Goal: Task Accomplishment & Management: Manage account settings

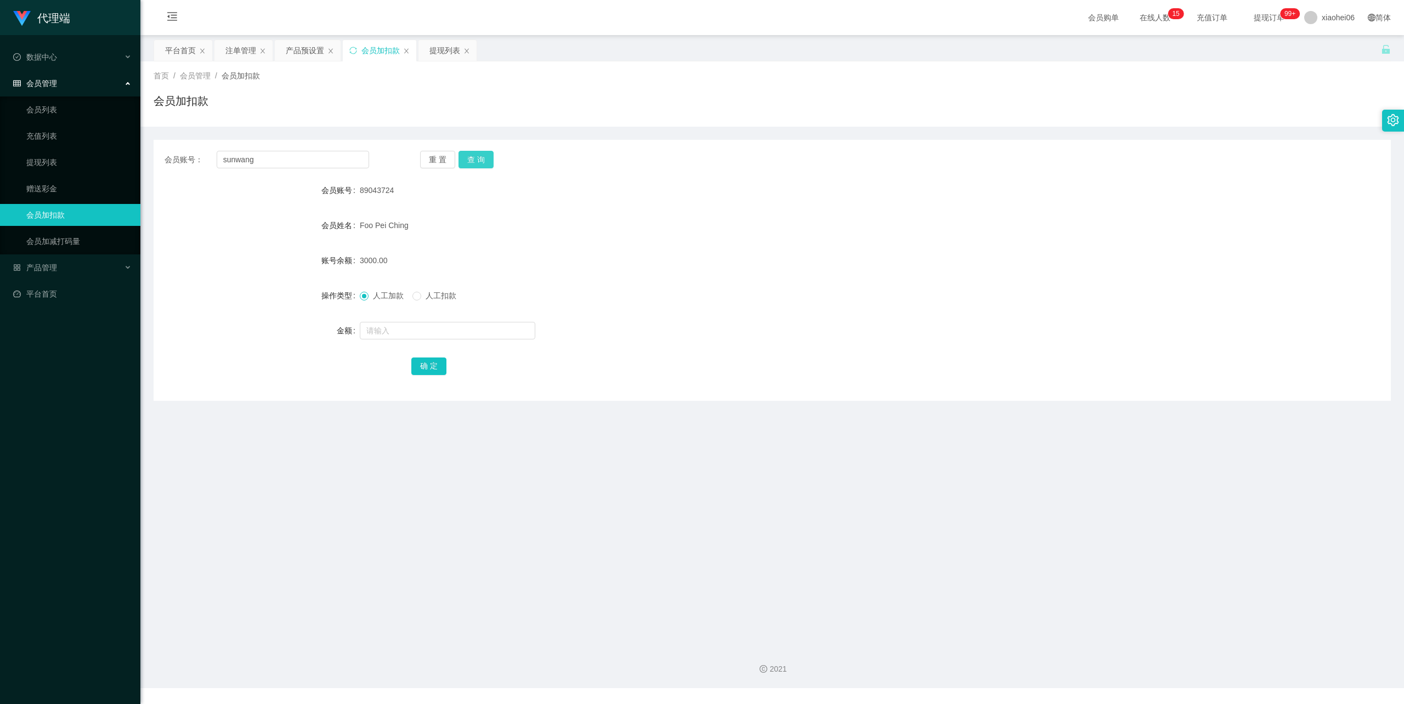
type input "sunwang"
click at [466, 162] on button "查 询" at bounding box center [475, 160] width 35 height 18
click at [404, 329] on input "text" at bounding box center [447, 331] width 175 height 18
type input "100"
click at [422, 354] on form "会员账号 sunwang 会员姓名 账号余额 0.00 操作类型 人工加款 人工扣款 金额 100 确 定" at bounding box center [772, 277] width 1237 height 197
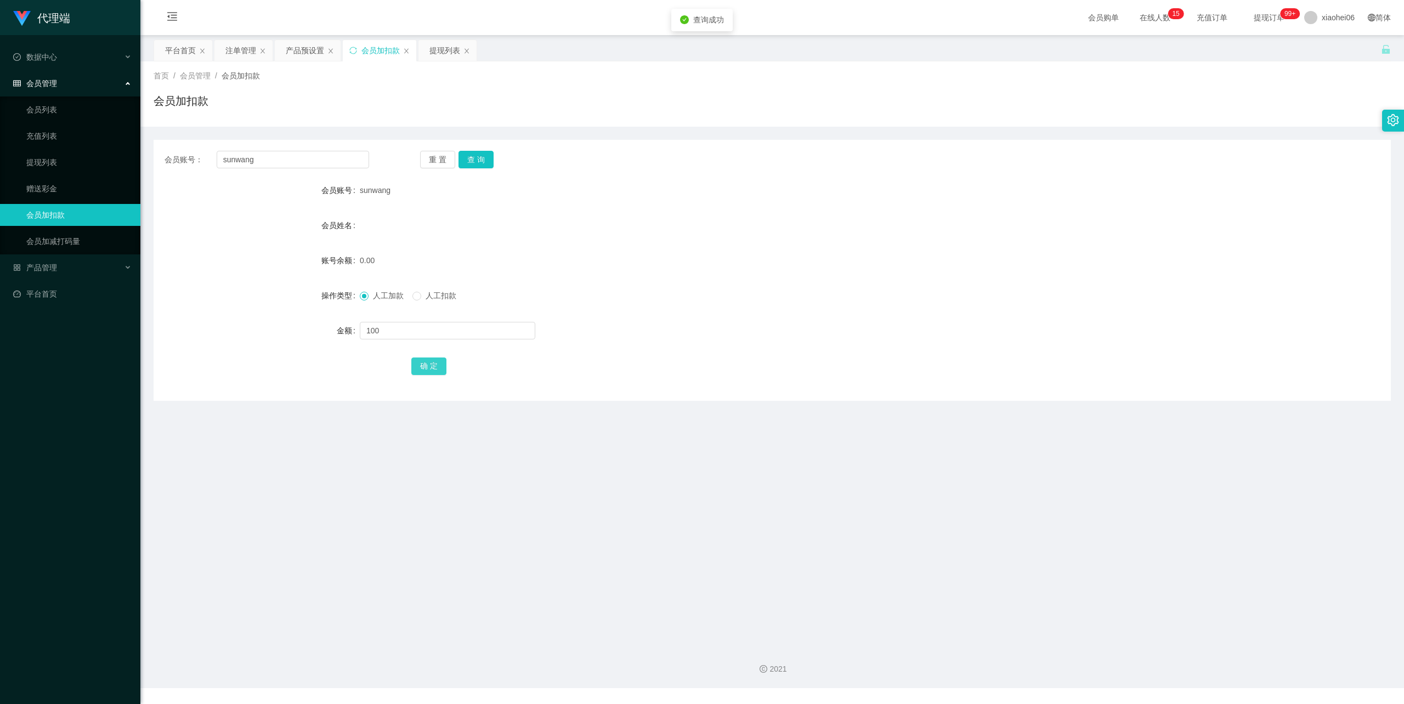
click at [434, 363] on button "确 定" at bounding box center [428, 367] width 35 height 18
drag, startPoint x: 948, startPoint y: 226, endPoint x: 1279, endPoint y: 57, distance: 372.3
click at [950, 223] on div "会员姓名" at bounding box center [772, 225] width 1237 height 22
drag, startPoint x: 246, startPoint y: 163, endPoint x: 127, endPoint y: 167, distance: 119.1
click at [117, 161] on section "代理端 数据中心 会员管理 会员列表 充值列表 提现列表 赠送彩金 会员加扣款 会员加减打码量 产品管理 平台首页 保存配置 重置配置 整体风格设置 主题色 …" at bounding box center [702, 344] width 1404 height 688
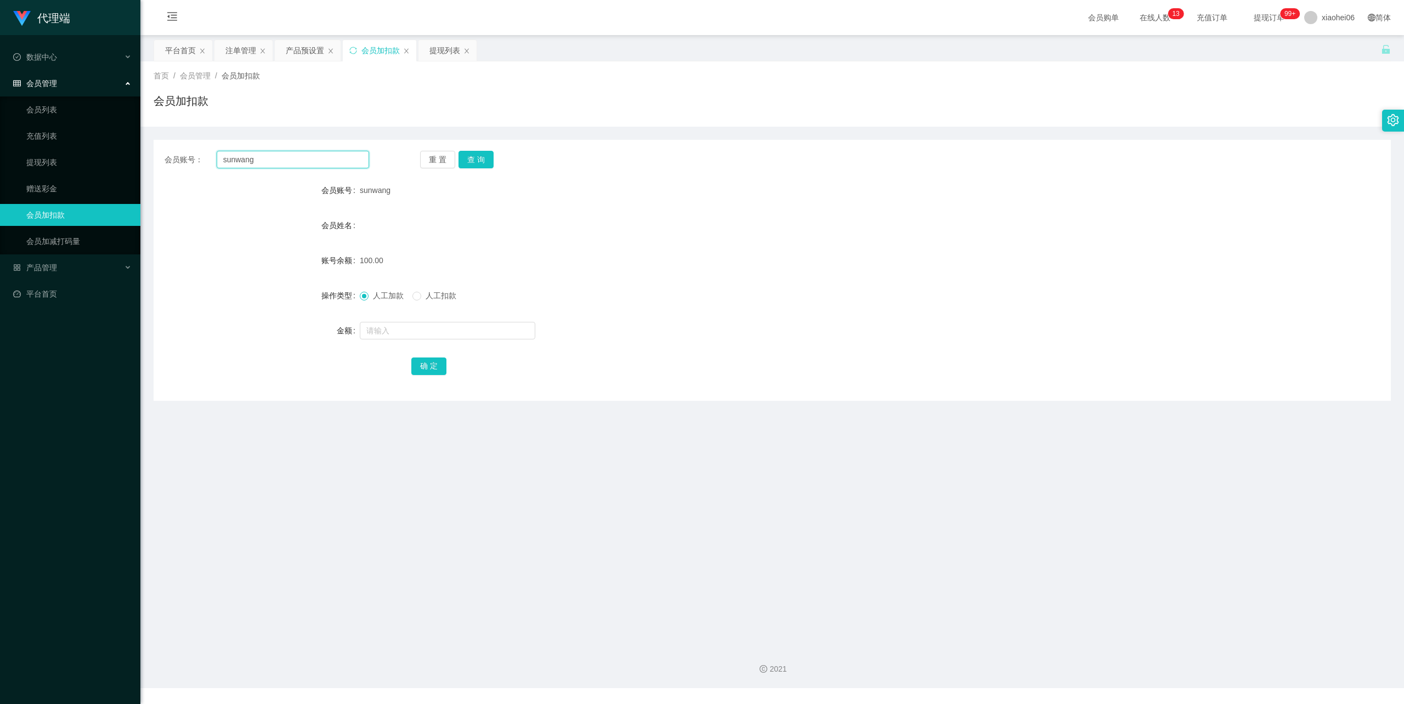
paste input "Eyong93"
type input "Eyong93"
click at [478, 162] on button "查 询" at bounding box center [475, 160] width 35 height 18
drag, startPoint x: 420, startPoint y: 318, endPoint x: 417, endPoint y: 326, distance: 8.2
click at [419, 318] on form "会员账号 Eyong93 会员姓名 账号余额 0.00 操作类型 人工加款 人工扣款 金额 确 定" at bounding box center [772, 277] width 1237 height 197
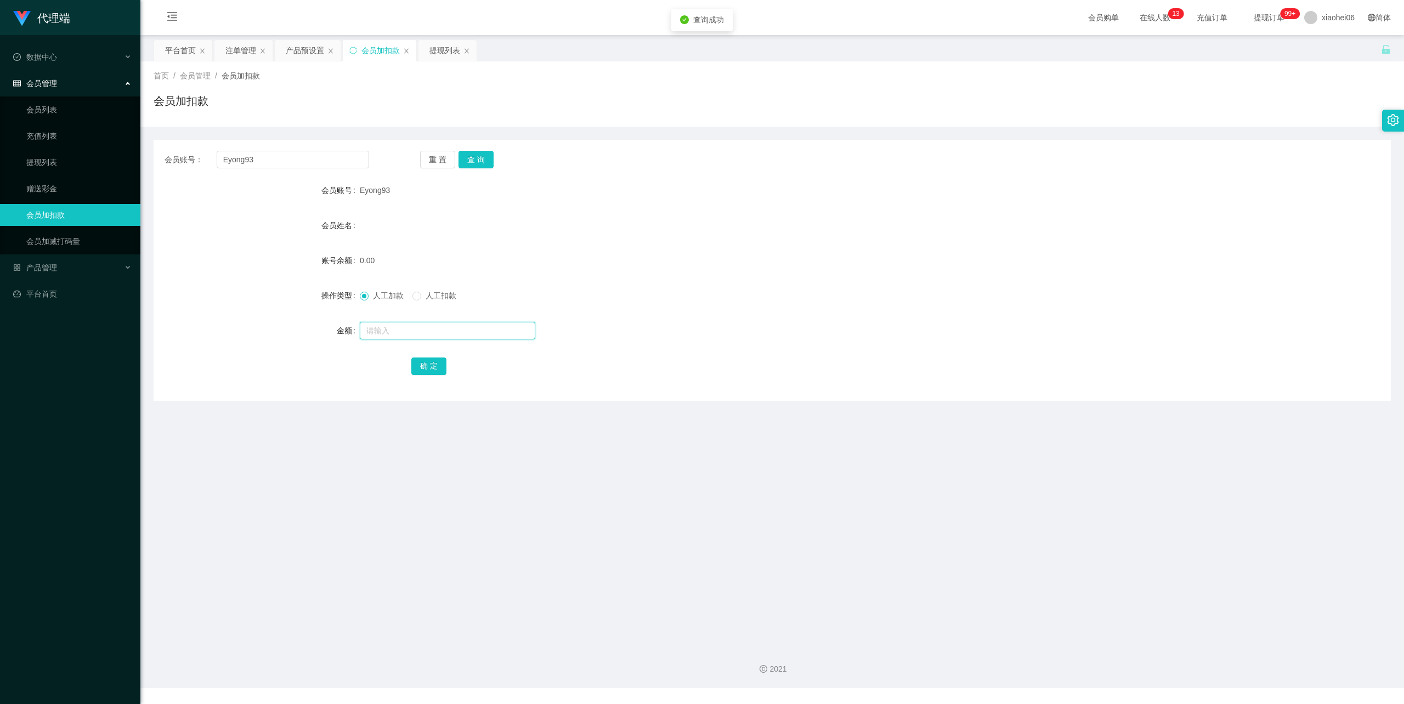
click at [417, 326] on input "text" at bounding box center [447, 331] width 175 height 18
type input "100"
click at [433, 368] on button "确 定" at bounding box center [428, 367] width 35 height 18
drag, startPoint x: 1102, startPoint y: 232, endPoint x: 1274, endPoint y: 58, distance: 245.4
click at [1148, 192] on form "会员账号 Eyong93 会员姓名 账号余额 100.00 操作类型 人工加款 人工扣款 金额 确 定" at bounding box center [772, 277] width 1237 height 197
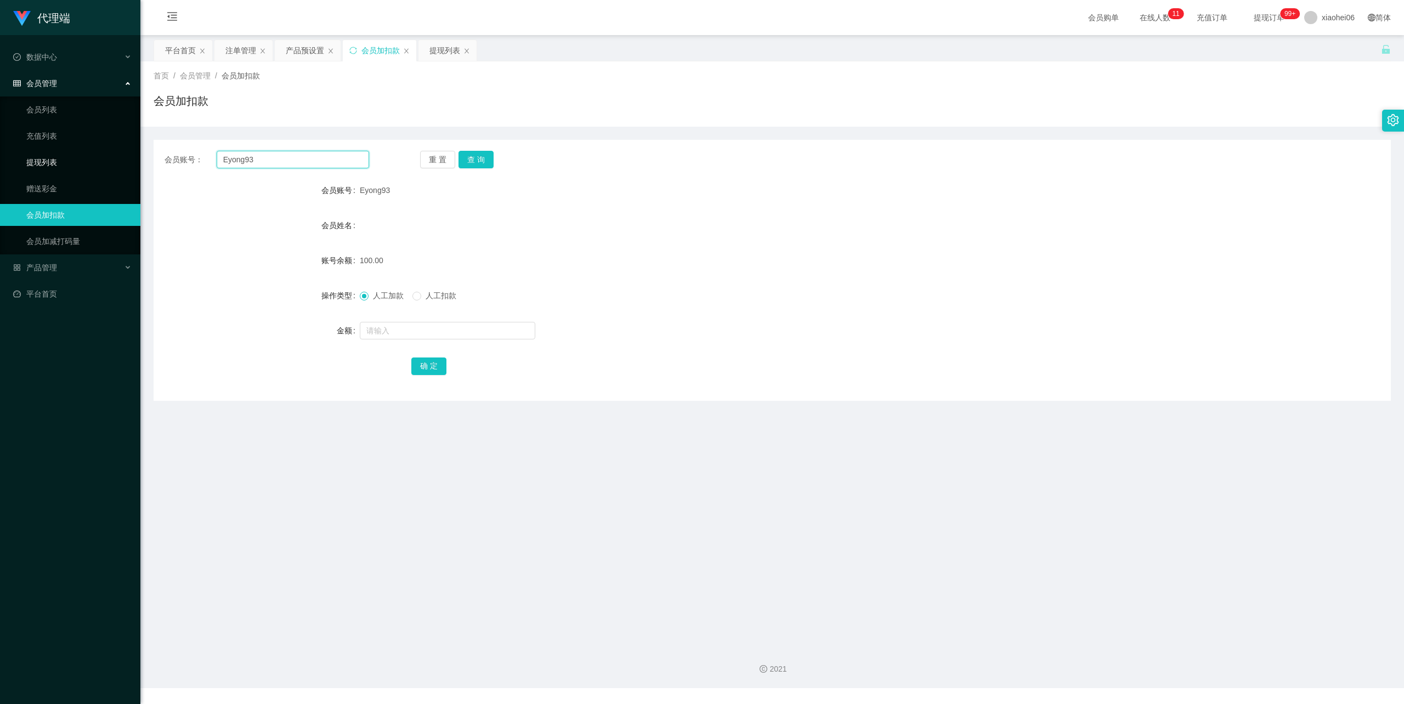
drag, startPoint x: 271, startPoint y: 166, endPoint x: 39, endPoint y: 151, distance: 231.8
click at [39, 151] on section "代理端 数据中心 会员管理 会员列表 充值列表 提现列表 赠送彩金 会员加扣款 会员加减打码量 产品管理 平台首页 保存配置 重置配置 整体风格设置 主题色 …" at bounding box center [702, 344] width 1404 height 688
paste input "wong1616"
type input "wong1616"
click at [468, 161] on button "查 询" at bounding box center [475, 160] width 35 height 18
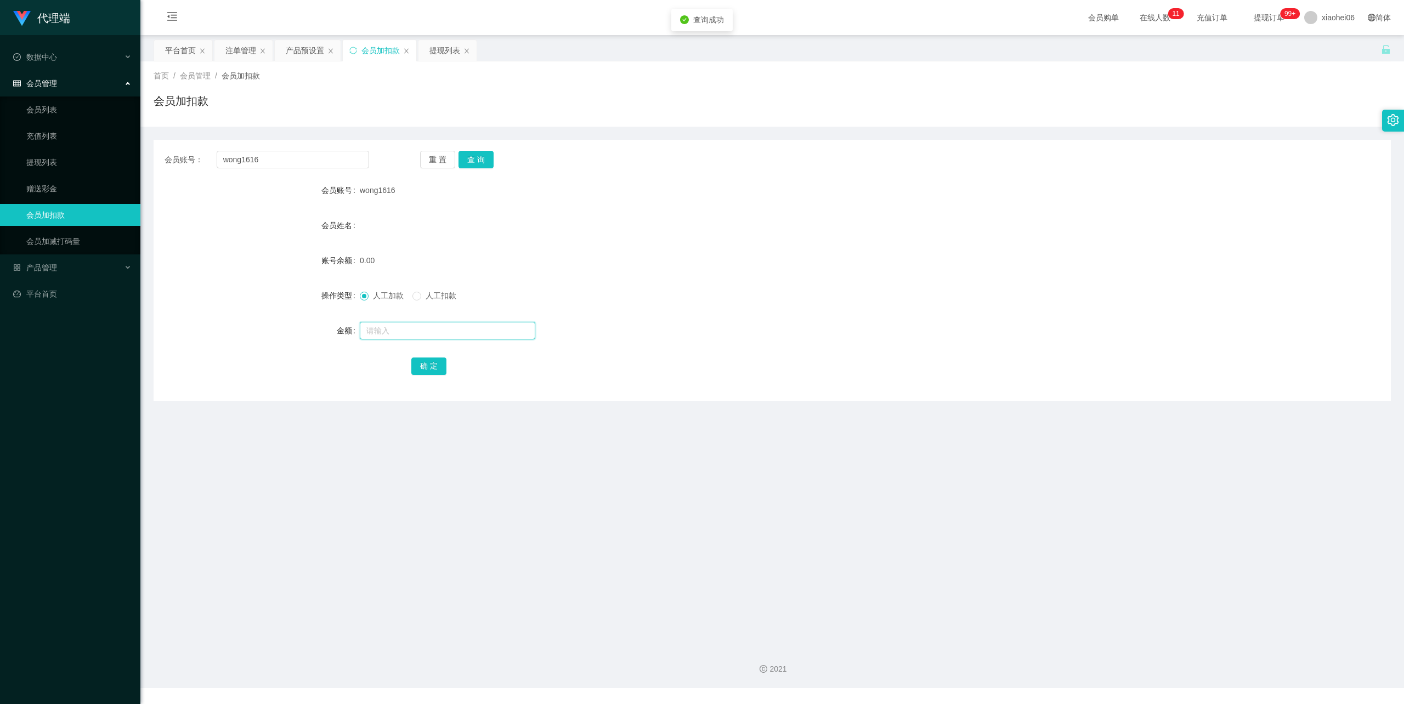
click at [428, 338] on input "text" at bounding box center [447, 331] width 175 height 18
type input "100"
drag, startPoint x: 430, startPoint y: 365, endPoint x: 465, endPoint y: 356, distance: 36.2
click at [430, 365] on button "确 定" at bounding box center [428, 367] width 35 height 18
click at [1060, 198] on form "会员账号 wong1616 会员姓名 账号余额 0.00 操作类型 人工加款 人工扣款 金额 确 定" at bounding box center [772, 277] width 1237 height 197
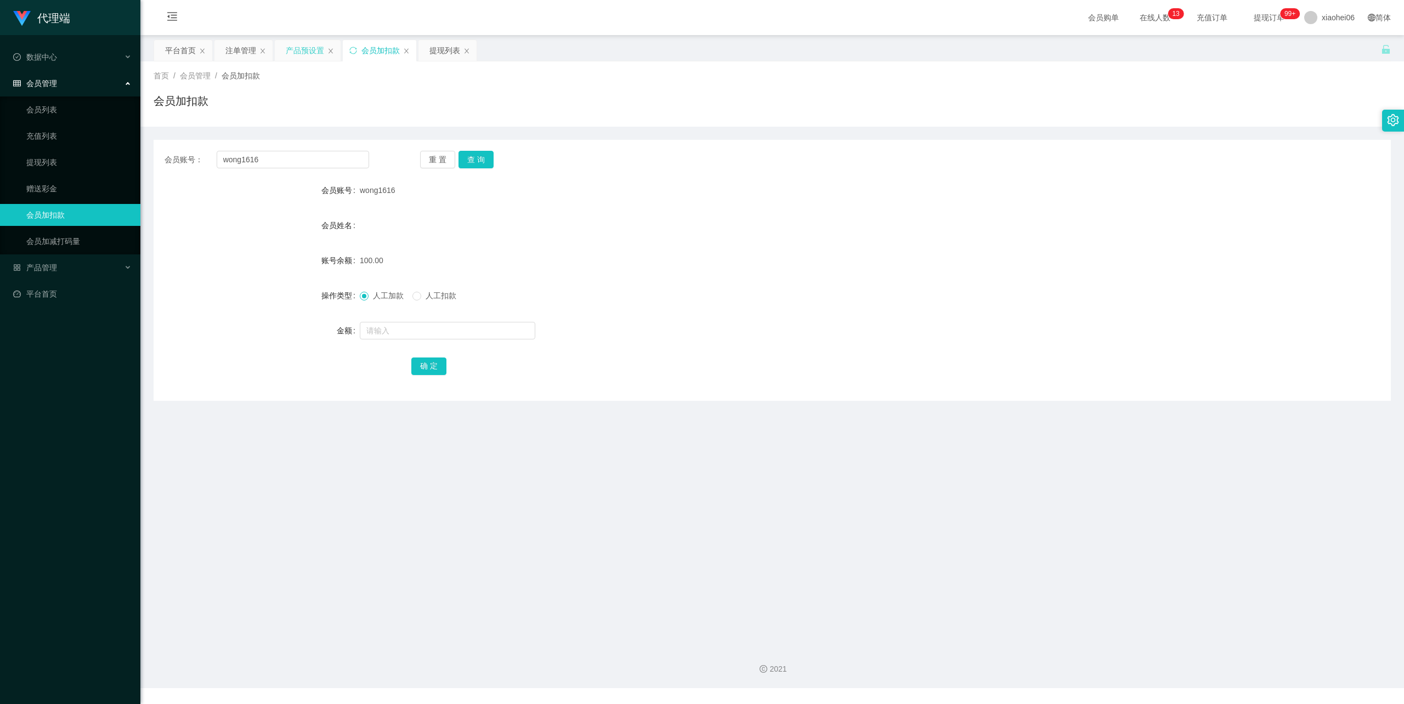
click at [303, 49] on div "产品预设置" at bounding box center [305, 50] width 38 height 21
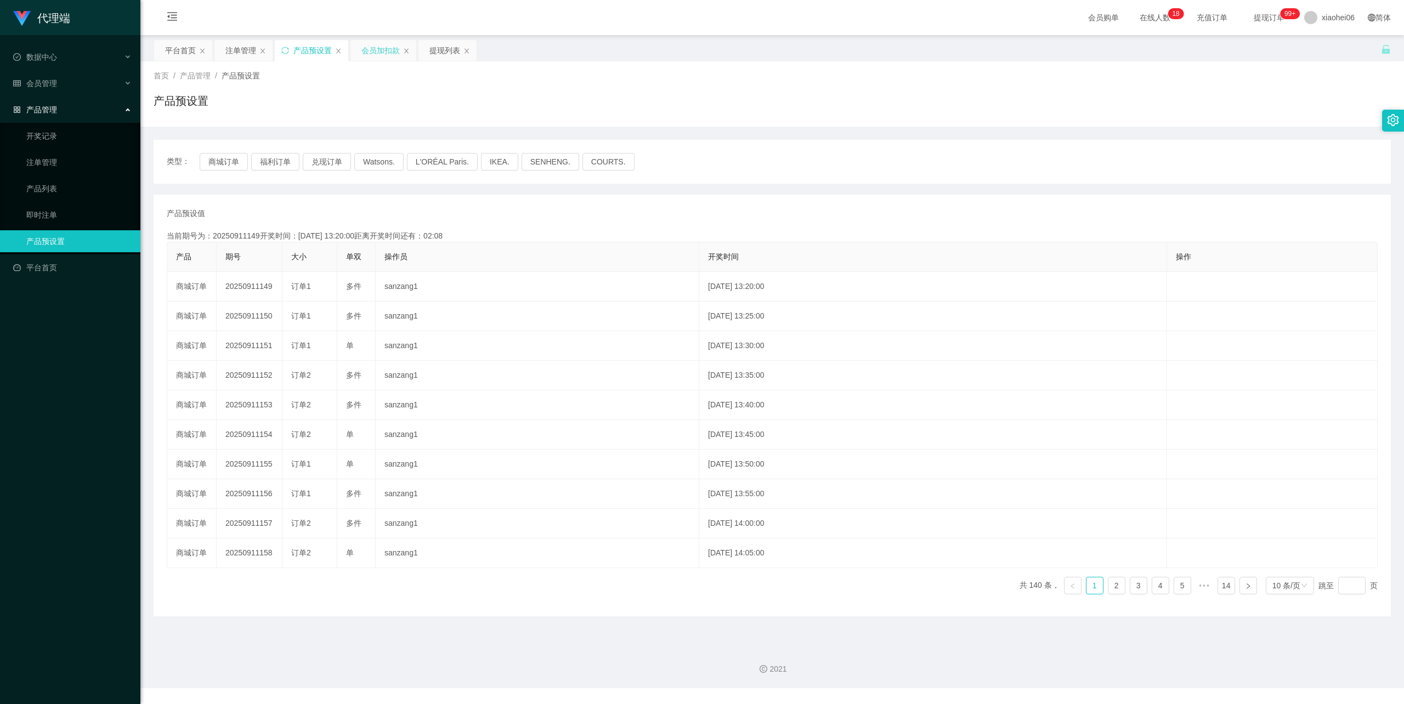
click at [393, 52] on div "会员加扣款" at bounding box center [380, 50] width 38 height 21
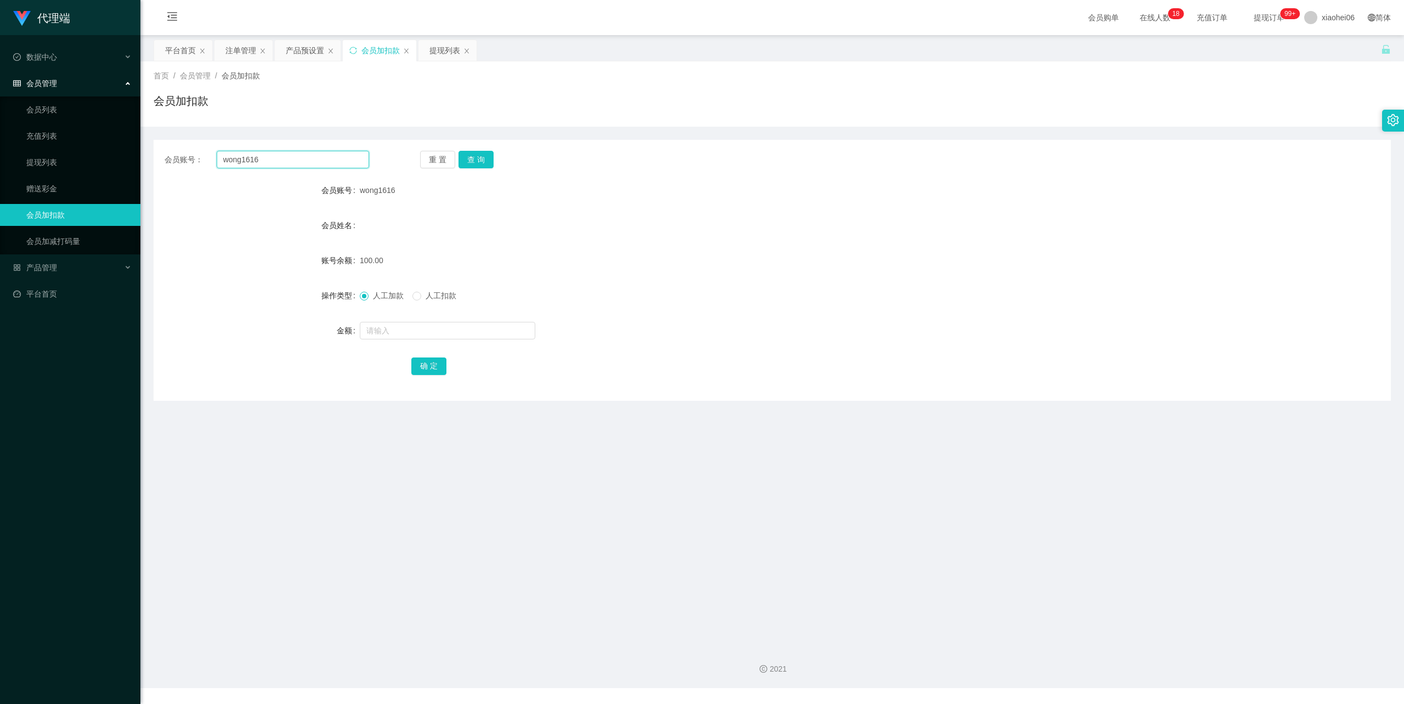
drag, startPoint x: 280, startPoint y: 163, endPoint x: 219, endPoint y: 156, distance: 60.7
click at [146, 158] on main "关闭左侧 关闭右侧 关闭其它 刷新页面 平台首页 注单管理 产品预设置 会员加扣款 提现列表 首页 / 会员管理 / 会员加扣款 / 会员加扣款 会员账号： …" at bounding box center [771, 336] width 1263 height 602
paste input "Janjan"
type input "Janjan"
click at [480, 159] on button "查 询" at bounding box center [475, 160] width 35 height 18
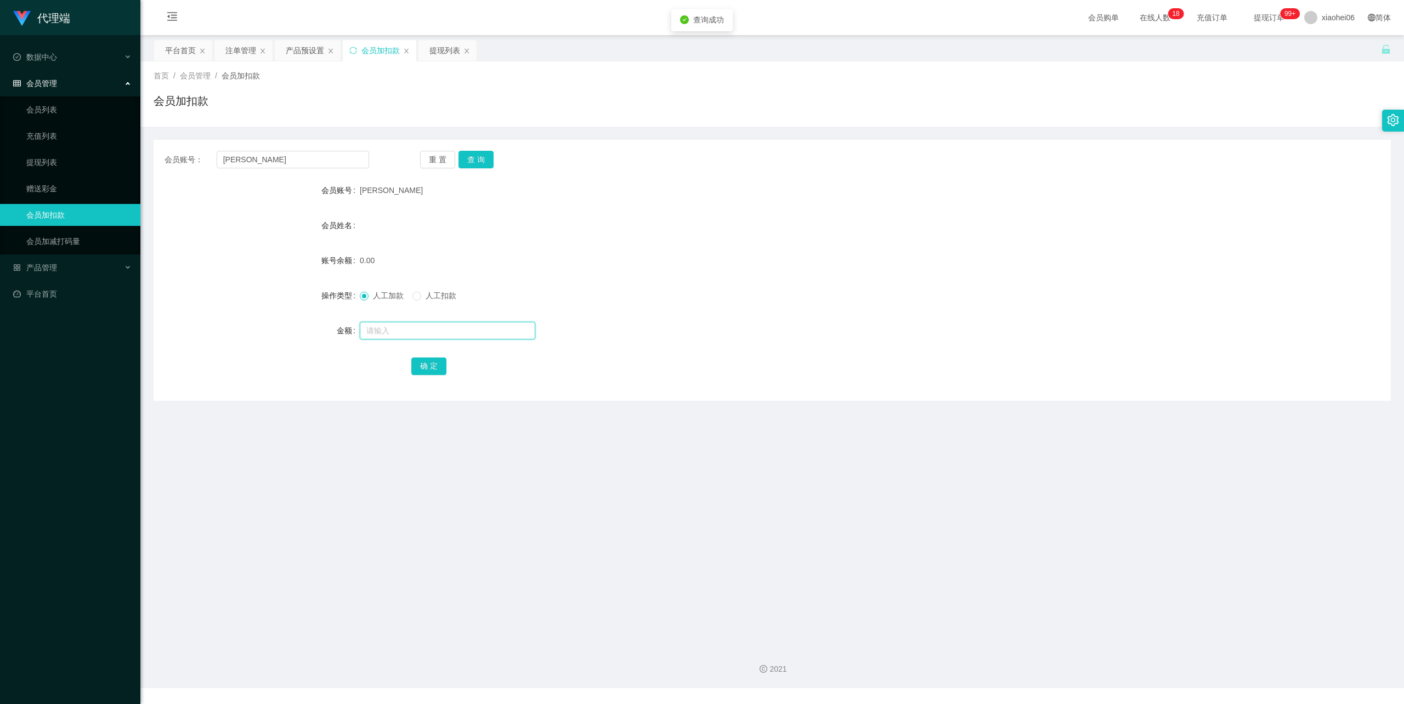
click at [429, 326] on input "text" at bounding box center [447, 331] width 175 height 18
type input "100"
click at [423, 373] on button "确 定" at bounding box center [428, 367] width 35 height 18
drag, startPoint x: 950, startPoint y: 242, endPoint x: 1234, endPoint y: 47, distance: 344.2
click at [983, 220] on form "会员账号 Janjan 会员姓名 账号余额 100.00 操作类型 人工加款 人工扣款 金额 确 定" at bounding box center [772, 277] width 1237 height 197
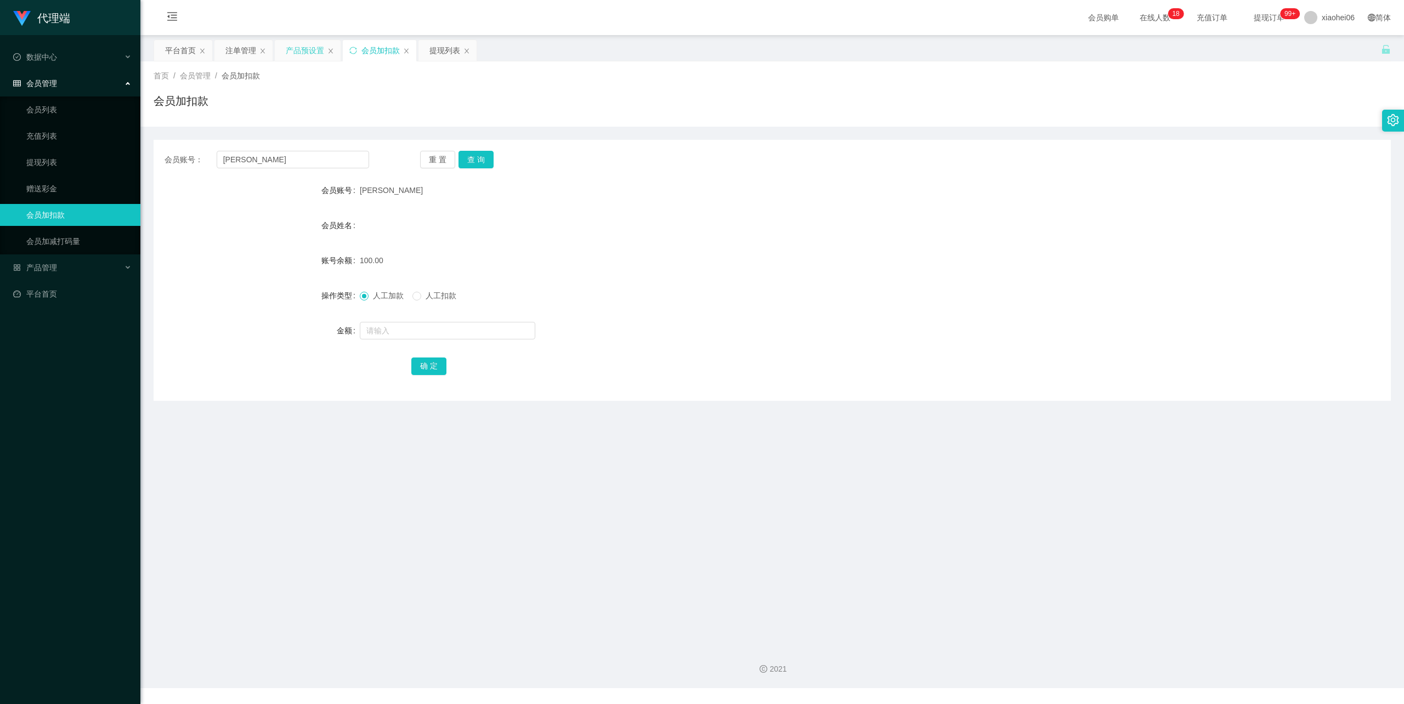
click at [311, 48] on div "产品预设置" at bounding box center [305, 50] width 38 height 21
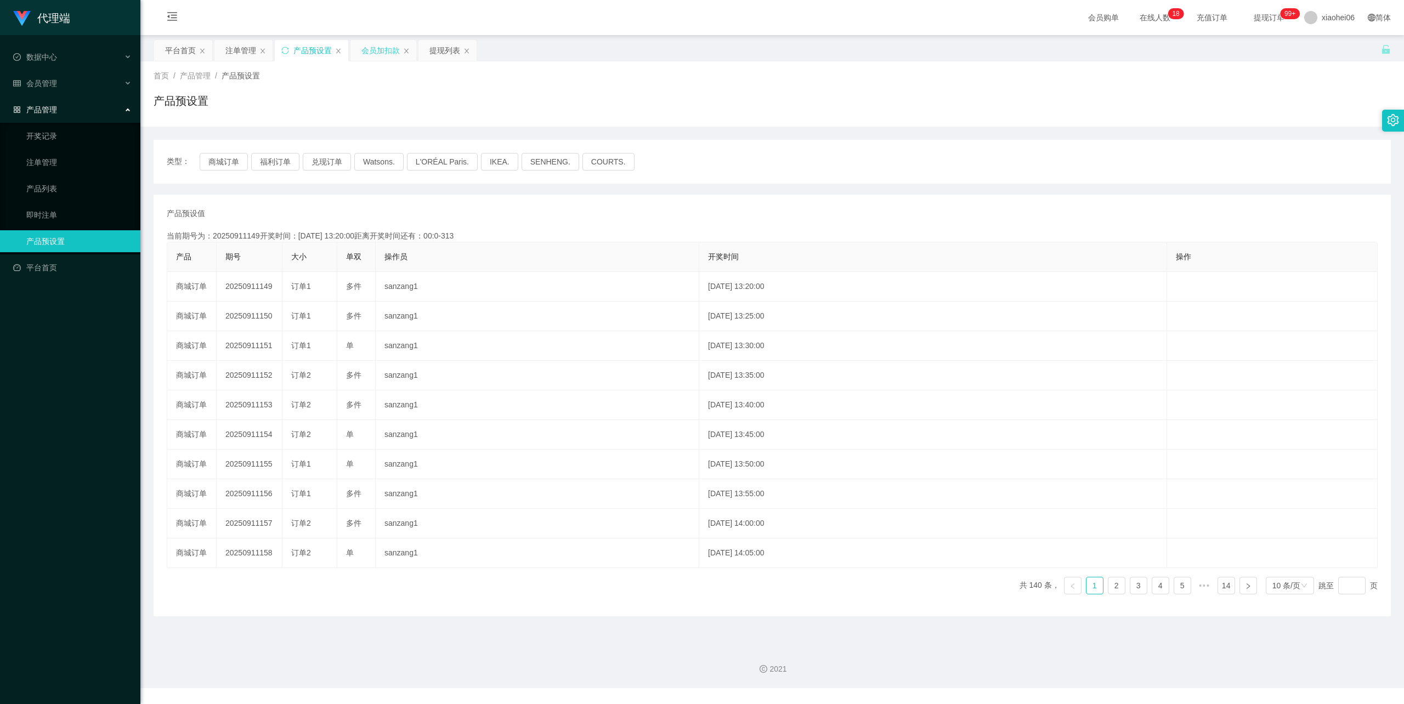
click at [373, 50] on div "会员加扣款" at bounding box center [380, 50] width 38 height 21
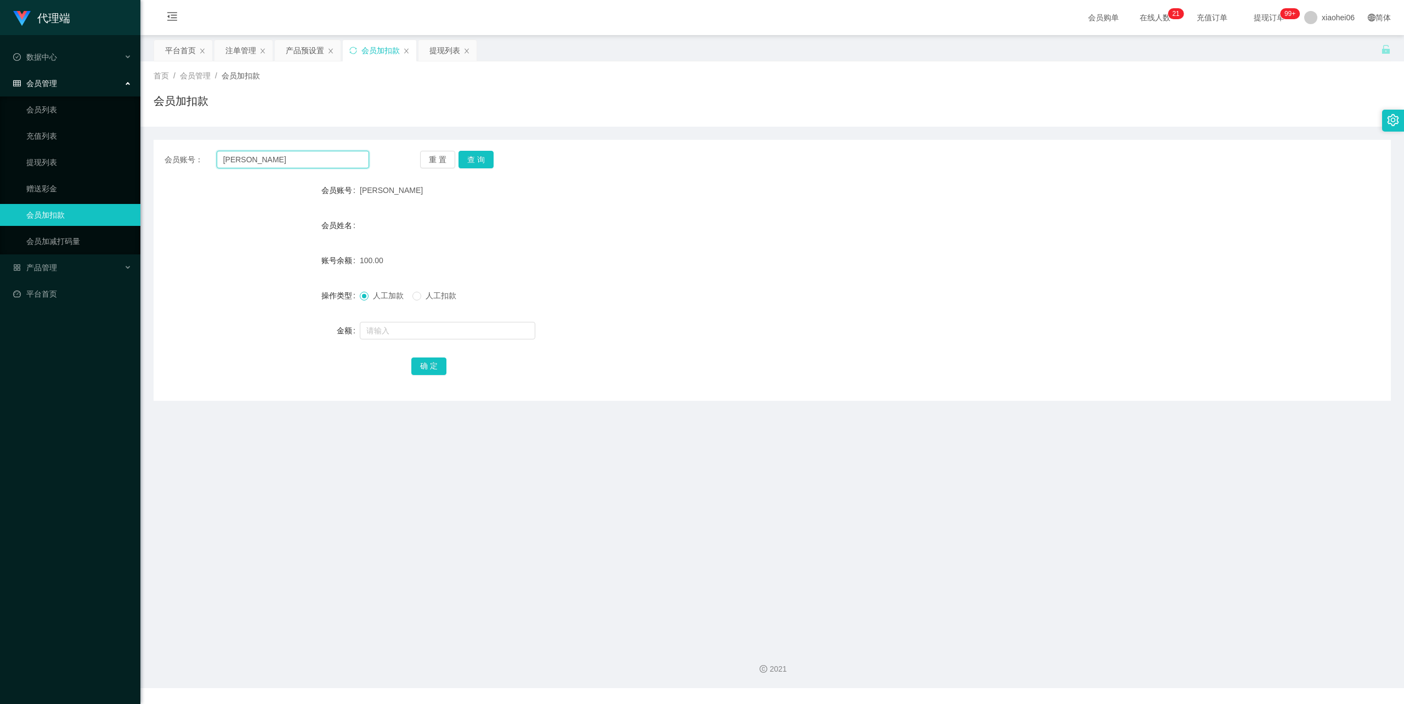
drag, startPoint x: 159, startPoint y: 161, endPoint x: 356, endPoint y: 163, distance: 197.4
click at [152, 161] on main "关闭左侧 关闭右侧 关闭其它 刷新页面 平台首页 注单管理 产品预设置 会员加扣款 提现列表 首页 / 会员管理 / 会员加扣款 / 会员加扣款 会员账号： …" at bounding box center [771, 336] width 1263 height 602
paste input "wong1616"
type input "wong1616"
click at [479, 160] on button "查 询" at bounding box center [475, 160] width 35 height 18
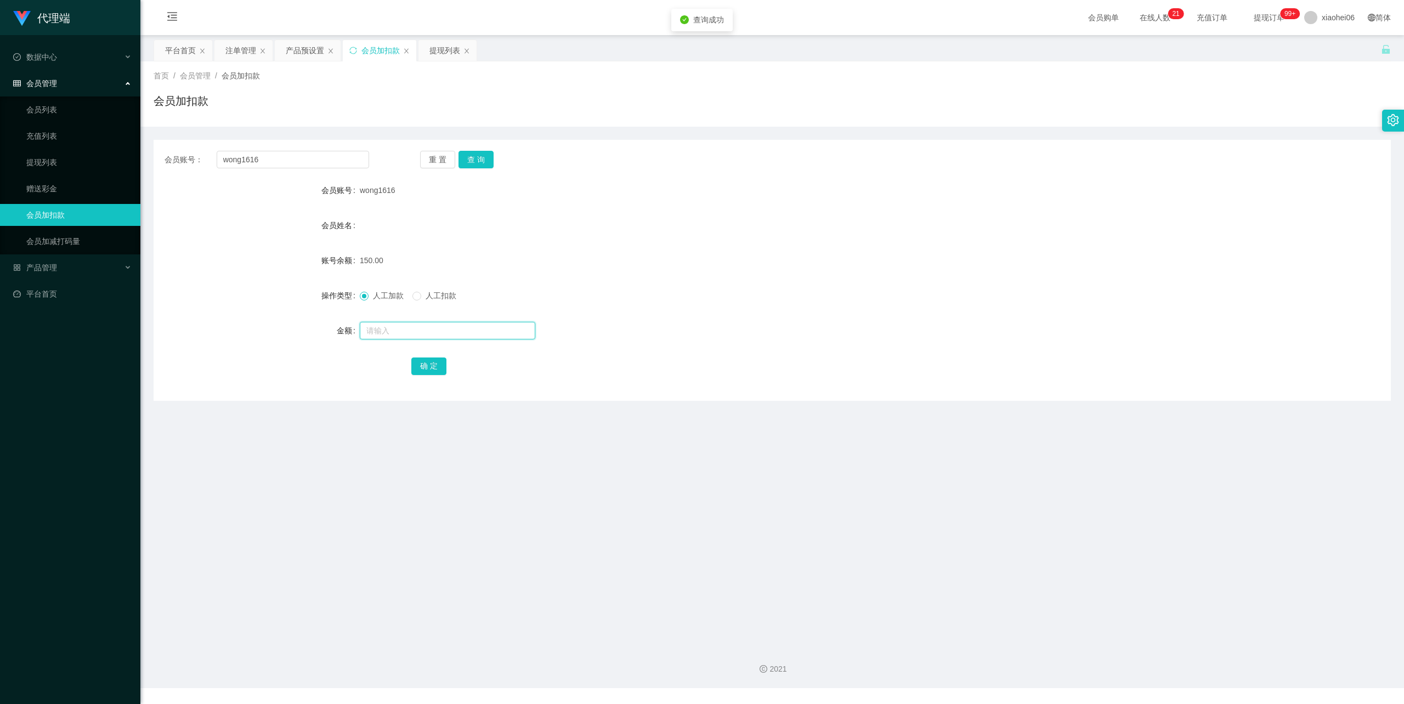
click at [424, 332] on input "text" at bounding box center [447, 331] width 175 height 18
type input "10"
click at [433, 364] on button "确 定" at bounding box center [428, 367] width 35 height 18
drag, startPoint x: 880, startPoint y: 205, endPoint x: 1025, endPoint y: 139, distance: 158.8
click at [883, 202] on form "会员账号 wong1616 会员姓名 账号余额 160.00 操作类型 人工加款 人工扣款 金额 确 定" at bounding box center [772, 277] width 1237 height 197
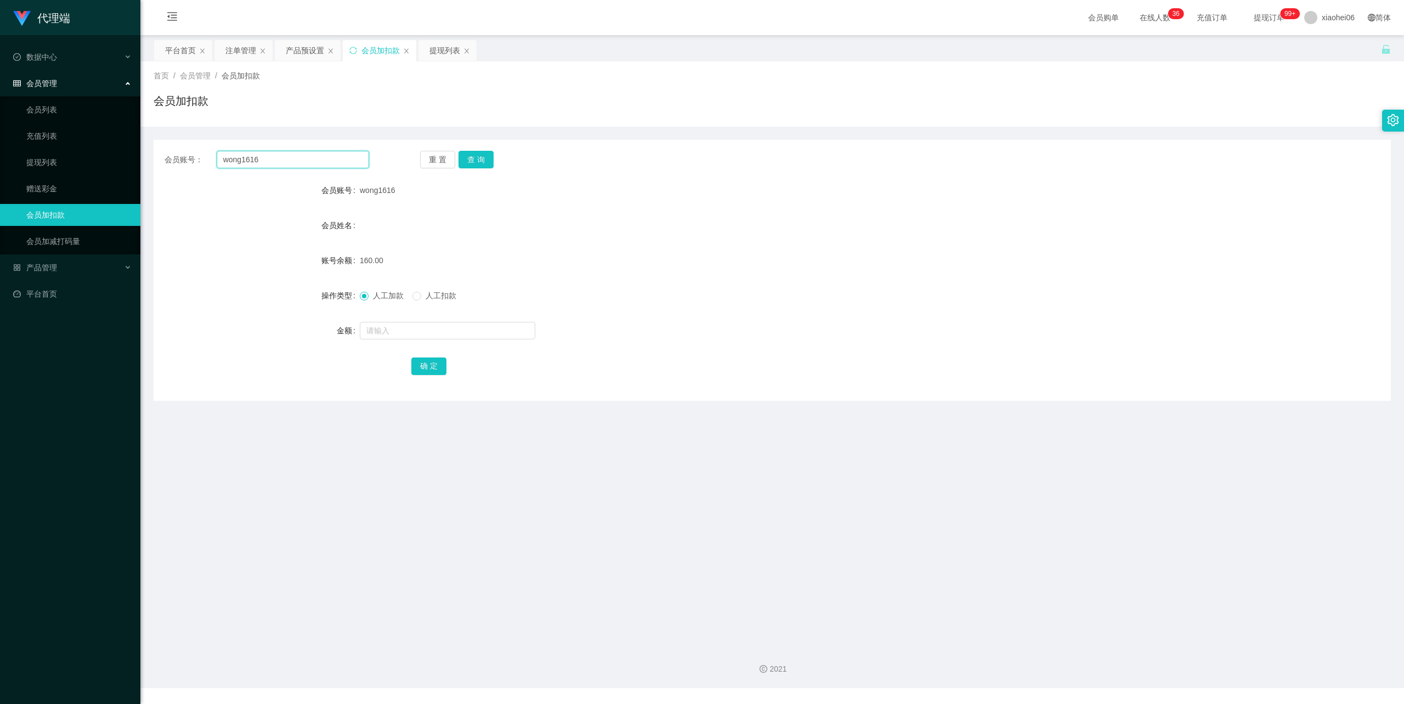
drag, startPoint x: 297, startPoint y: 163, endPoint x: 144, endPoint y: 156, distance: 153.2
click at [144, 156] on main "关闭左侧 关闭右侧 关闭其它 刷新页面 平台首页 注单管理 产品预设置 会员加扣款 提现列表 首页 / 会员管理 / 会员加扣款 / 会员加扣款 会员账号： …" at bounding box center [771, 336] width 1263 height 602
paste input "sunwang"
type input "sunwang"
click at [492, 156] on div "重 置 查 询" at bounding box center [522, 160] width 205 height 18
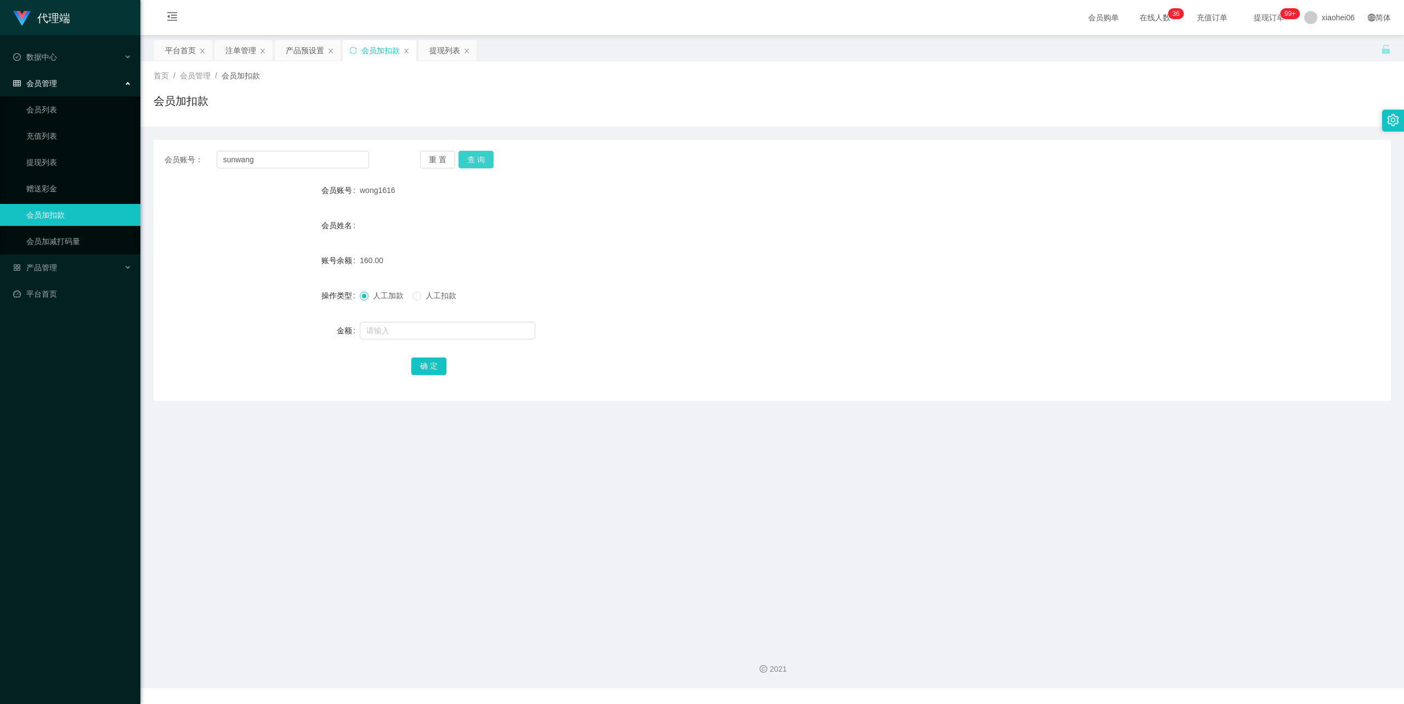
click at [472, 165] on button "查 询" at bounding box center [475, 160] width 35 height 18
click at [584, 235] on div "会员姓名" at bounding box center [772, 225] width 1237 height 22
drag, startPoint x: 453, startPoint y: 319, endPoint x: 447, endPoint y: 326, distance: 9.0
click at [452, 320] on form "会员账号 sunwang 会员姓名 账号余额 150.00 操作类型 人工加款 人工扣款 金额 确 定" at bounding box center [772, 277] width 1237 height 197
click at [444, 327] on input "text" at bounding box center [447, 331] width 175 height 18
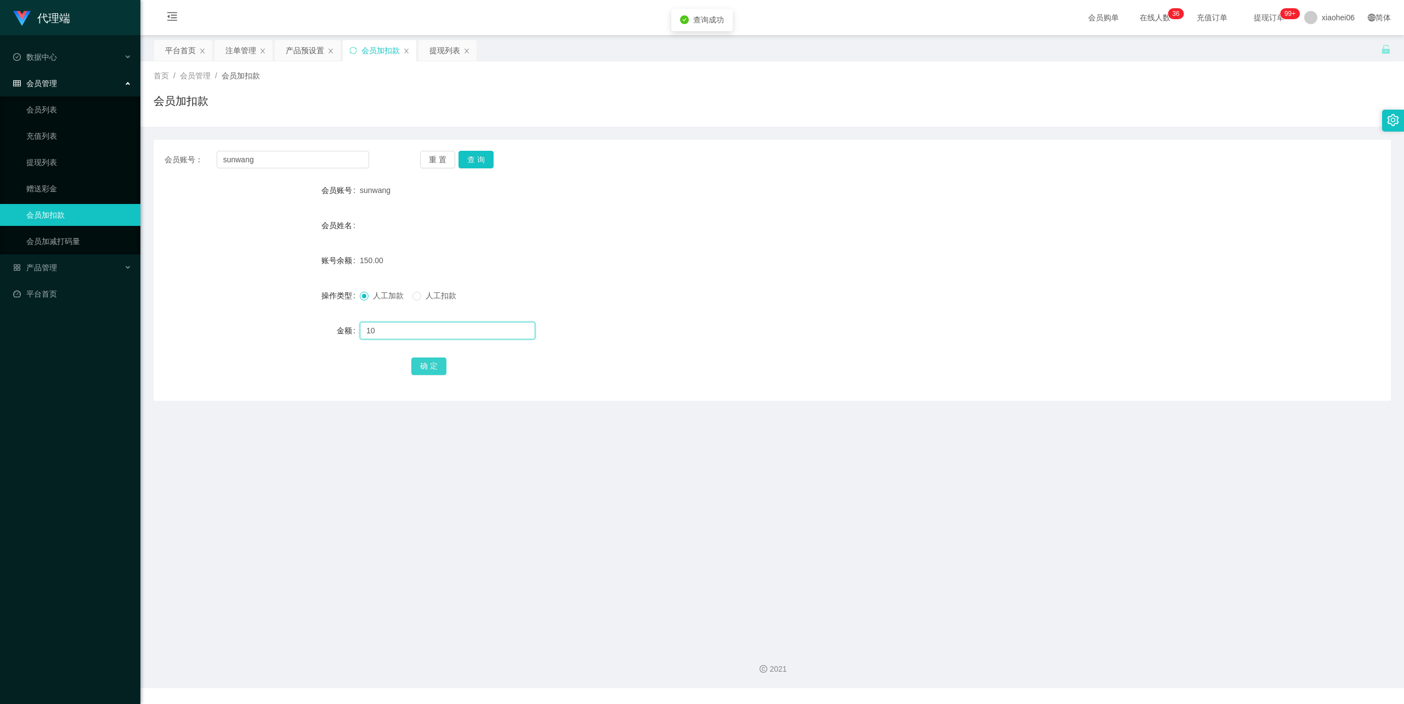
type input "10"
click at [431, 358] on button "确 定" at bounding box center [428, 367] width 35 height 18
drag, startPoint x: 727, startPoint y: 217, endPoint x: 1067, endPoint y: 66, distance: 371.9
click at [729, 215] on div "会员姓名" at bounding box center [772, 225] width 1237 height 22
drag, startPoint x: 288, startPoint y: 160, endPoint x: 154, endPoint y: 151, distance: 134.6
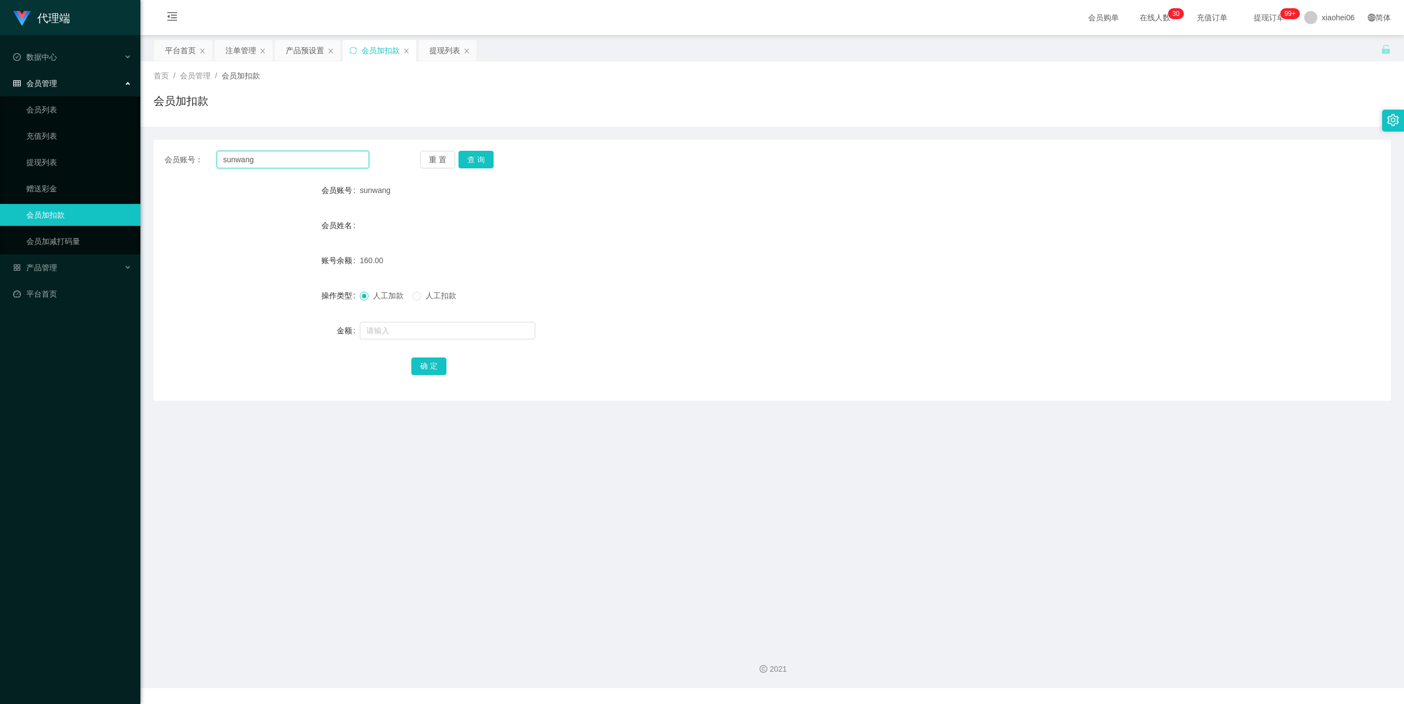
click at [154, 151] on div "会员账号： sunwang 重 置 查 询" at bounding box center [772, 160] width 1237 height 18
paste input "Eyong93"
type input "Eyong93"
click at [479, 165] on button "查 询" at bounding box center [475, 160] width 35 height 18
drag, startPoint x: 516, startPoint y: 258, endPoint x: 446, endPoint y: 305, distance: 84.6
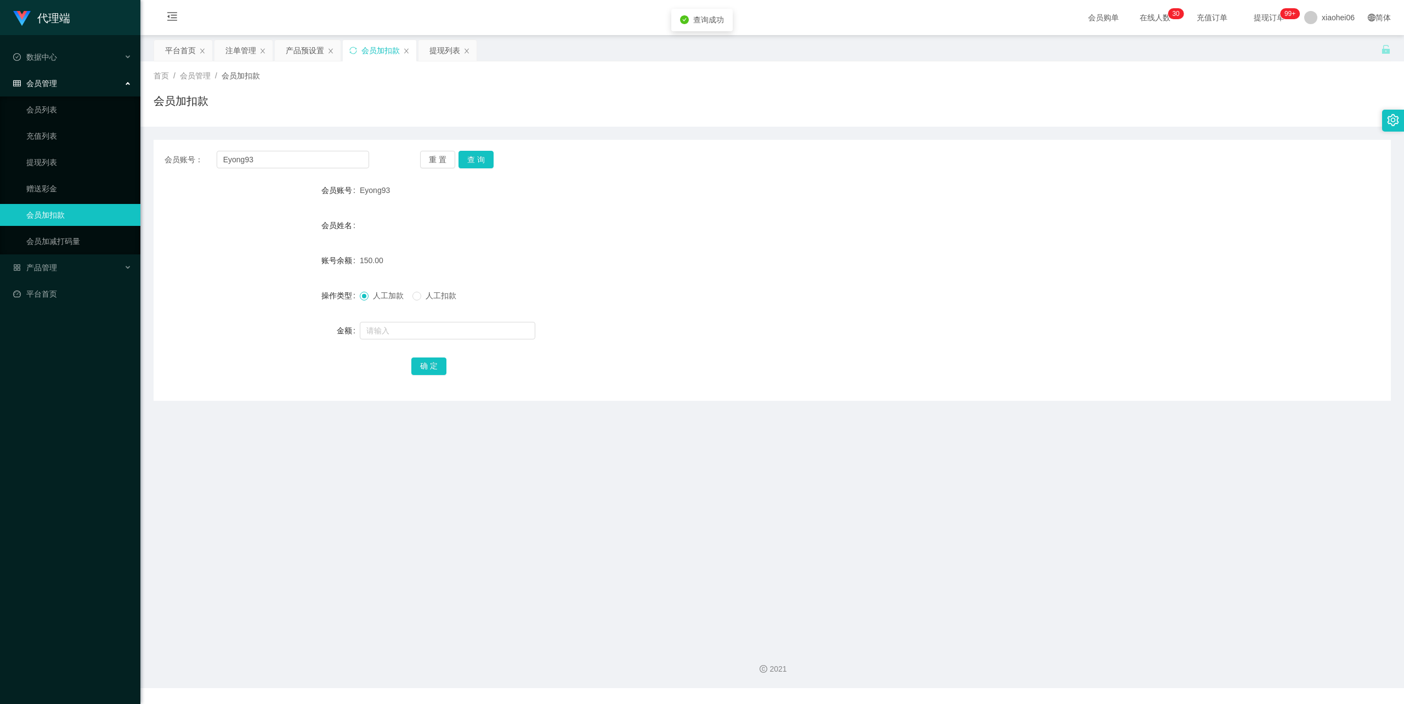
click at [514, 259] on div "150.00" at bounding box center [721, 260] width 722 height 22
click at [424, 348] on form "会员账号 Eyong93 会员姓名 账号余额 150.00 操作类型 人工加款 人工扣款 金额 确 定" at bounding box center [772, 277] width 1237 height 197
click at [429, 334] on input "text" at bounding box center [447, 331] width 175 height 18
type input "10"
click at [434, 362] on button "确 定" at bounding box center [428, 367] width 35 height 18
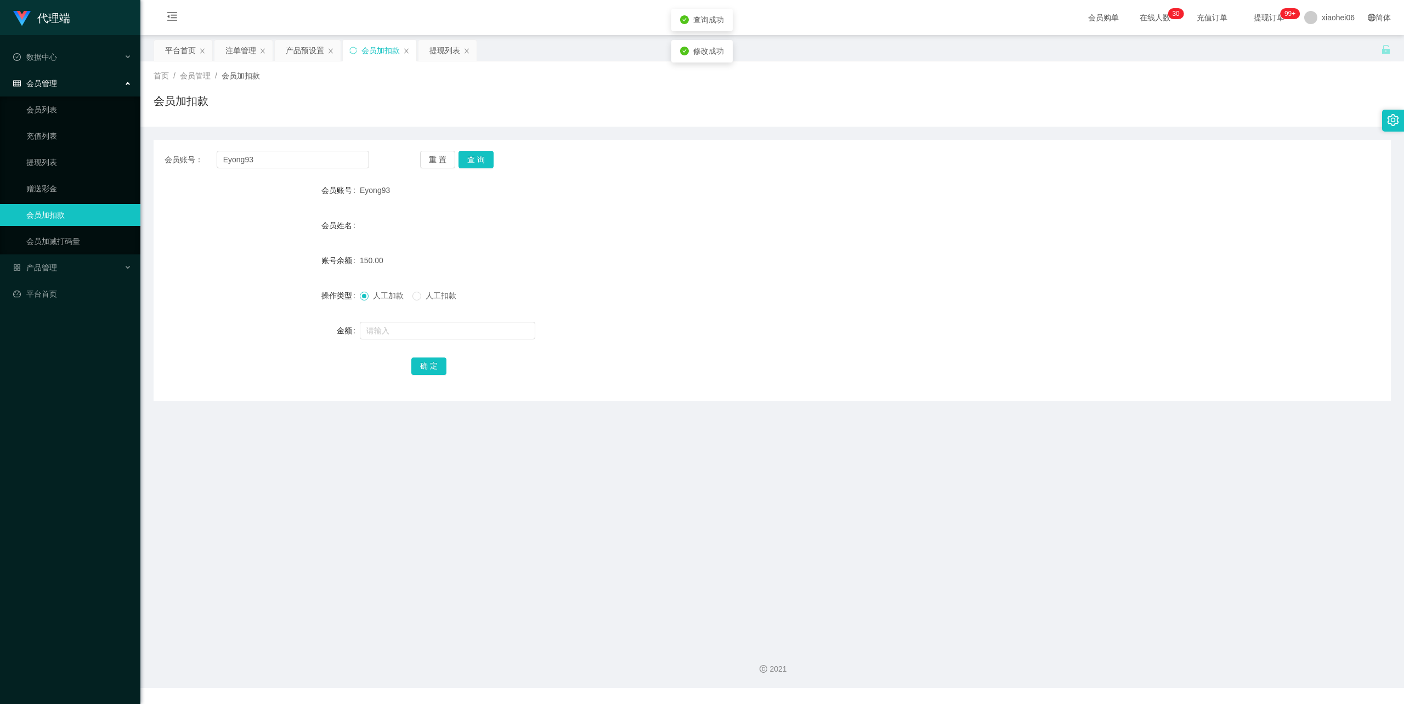
click at [751, 257] on div "150.00" at bounding box center [721, 260] width 722 height 22
drag, startPoint x: 608, startPoint y: 173, endPoint x: 424, endPoint y: 43, distance: 225.3
click at [591, 148] on div "会员账号： Eyong93 重 置 查 询 会员账号 Eyong93 会员姓名 账号余额 160.00 操作类型 人工加款 人工扣款 金额 确 定" at bounding box center [772, 270] width 1237 height 261
click at [468, 110] on div "会员加扣款" at bounding box center [772, 105] width 1237 height 25
click at [435, 47] on div "提现列表" at bounding box center [444, 50] width 31 height 21
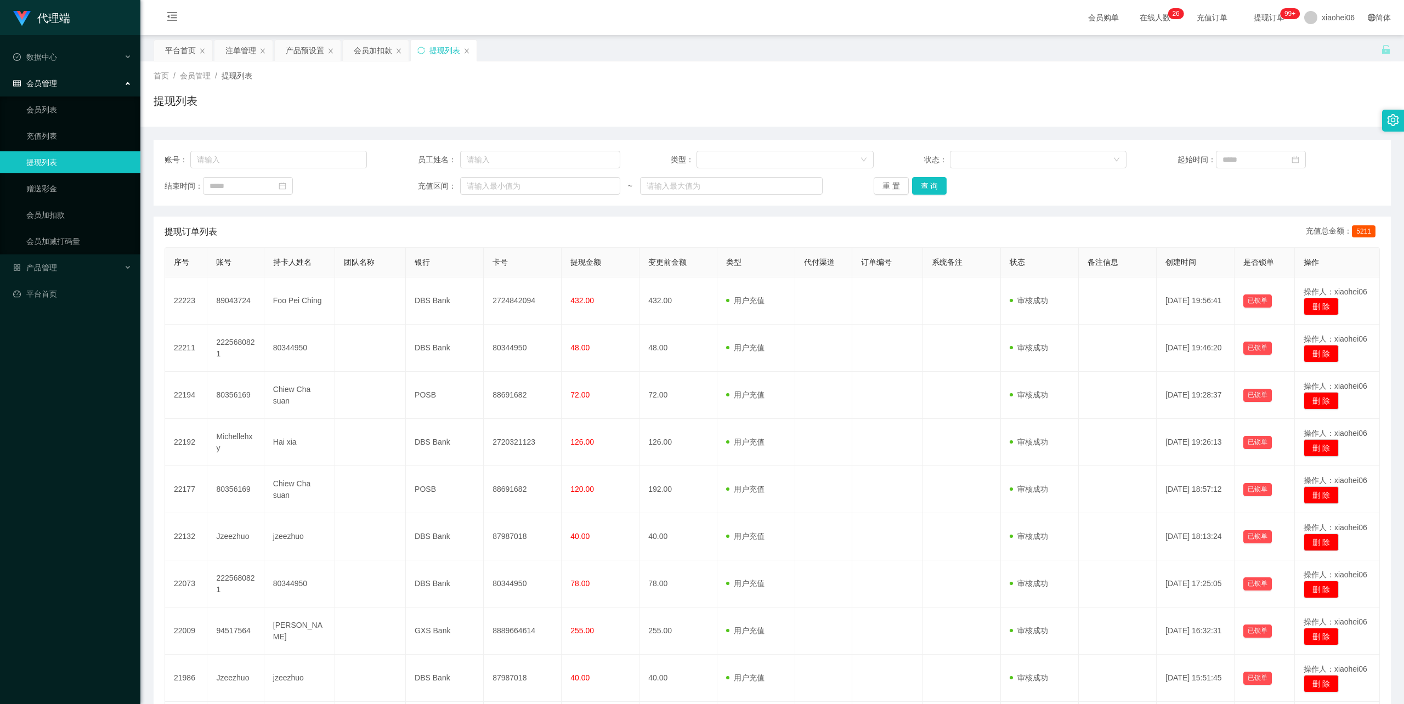
click at [741, 93] on div "提现列表" at bounding box center [772, 105] width 1237 height 25
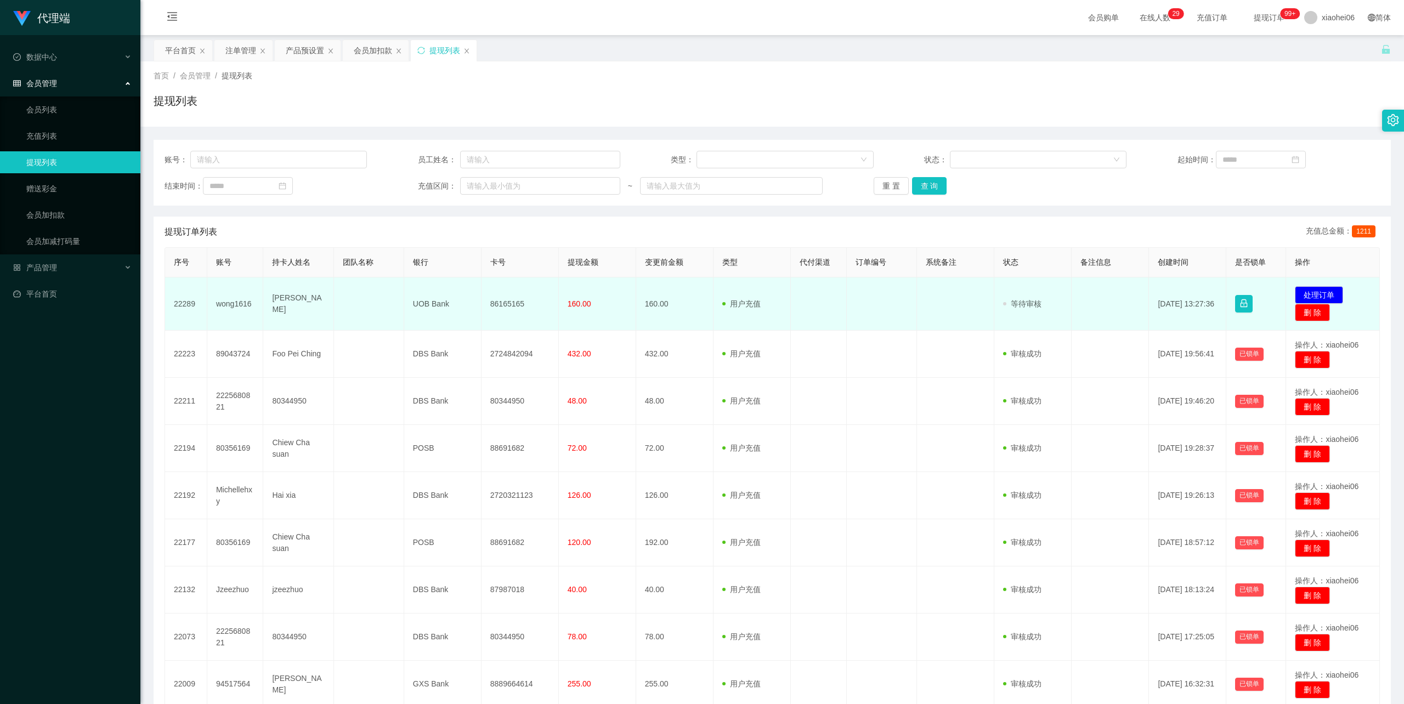
click at [496, 299] on td "86165165" at bounding box center [519, 303] width 77 height 53
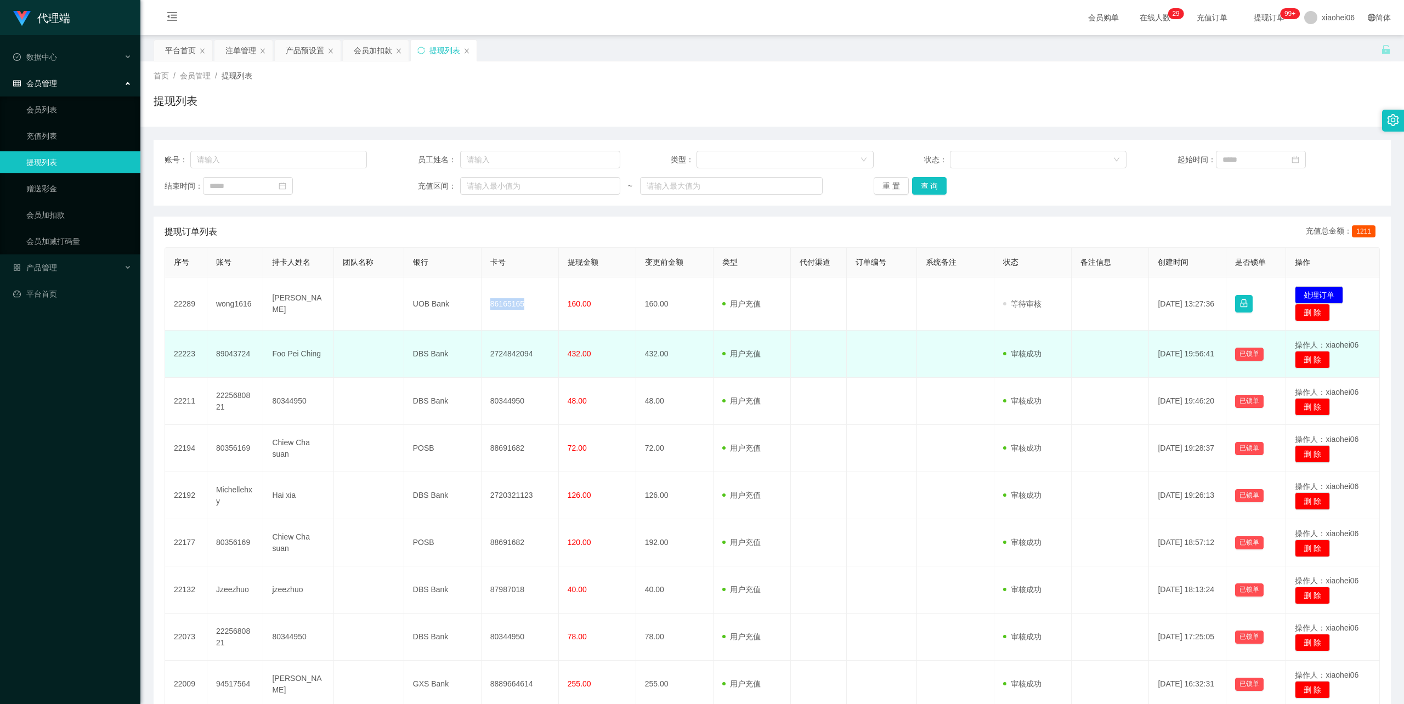
copy td "86165165"
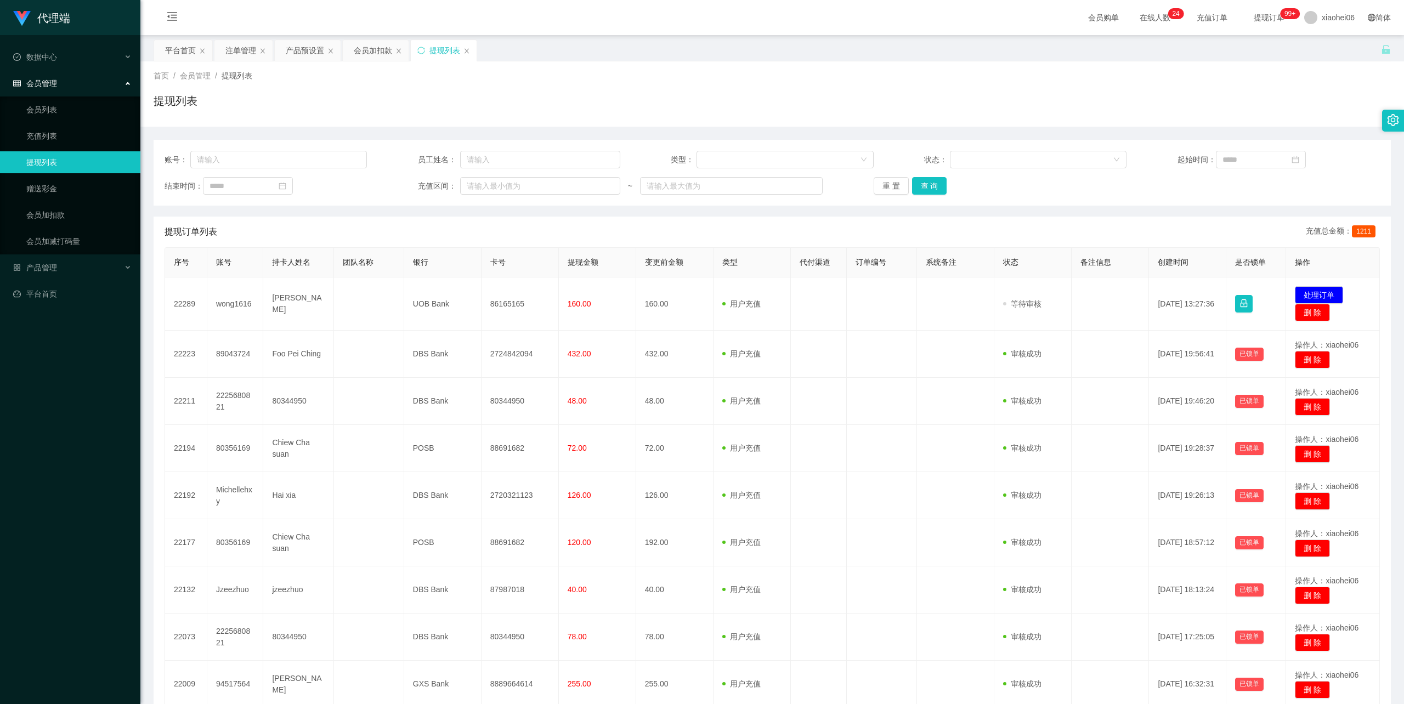
click at [880, 95] on div "提现列表" at bounding box center [772, 105] width 1237 height 25
click at [944, 82] on div "首页 / 会员管理 / 提现列表 / 提现列表" at bounding box center [772, 94] width 1237 height 48
click at [780, 101] on div "提现列表" at bounding box center [772, 105] width 1237 height 25
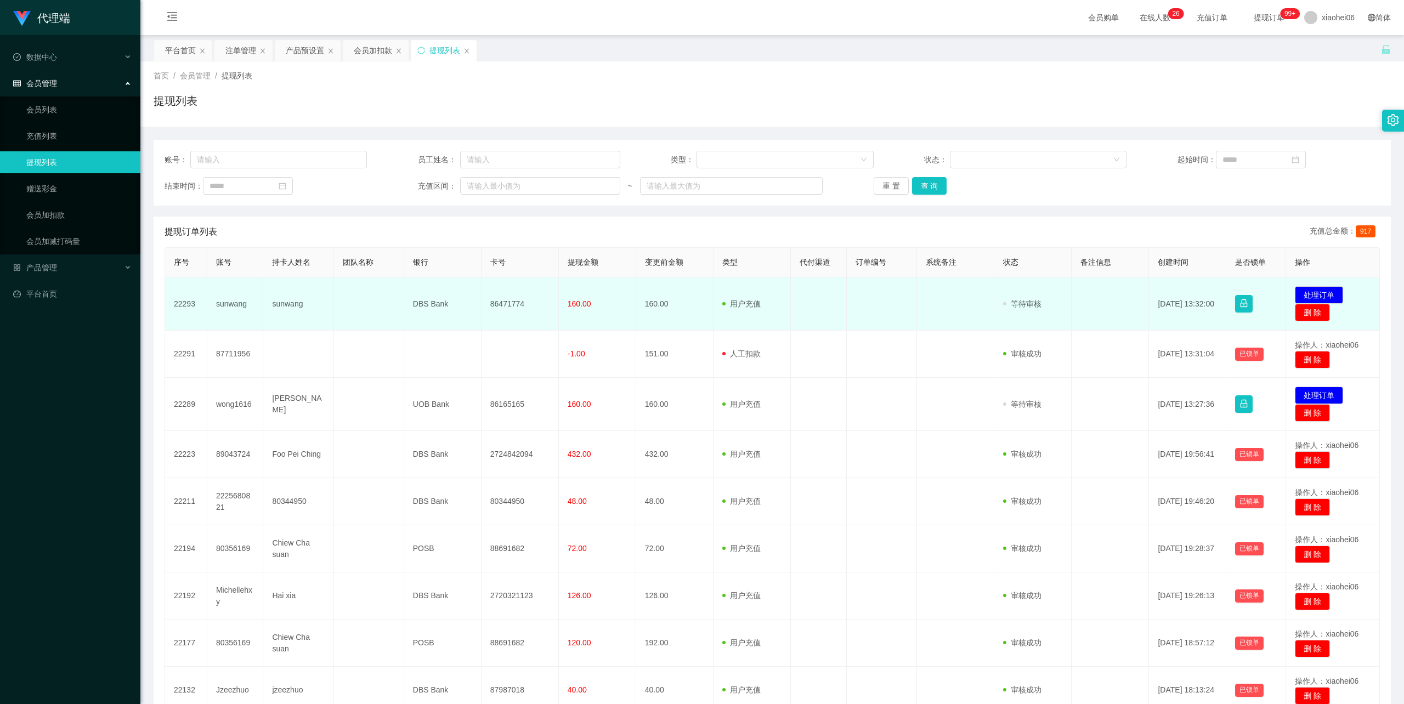
click at [501, 303] on td "86471774" at bounding box center [519, 303] width 77 height 53
drag, startPoint x: 501, startPoint y: 303, endPoint x: 509, endPoint y: 305, distance: 8.7
click at [501, 303] on td "86471774" at bounding box center [519, 303] width 77 height 53
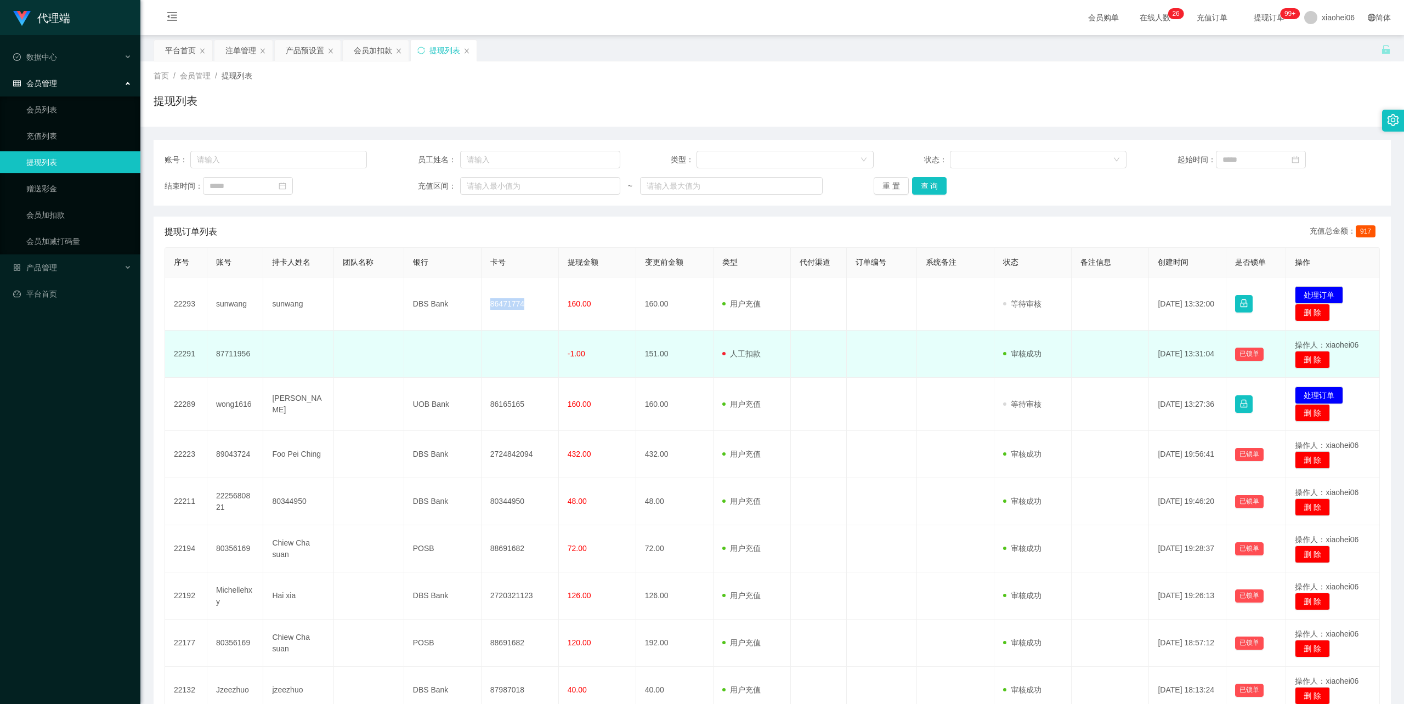
copy td "86471774"
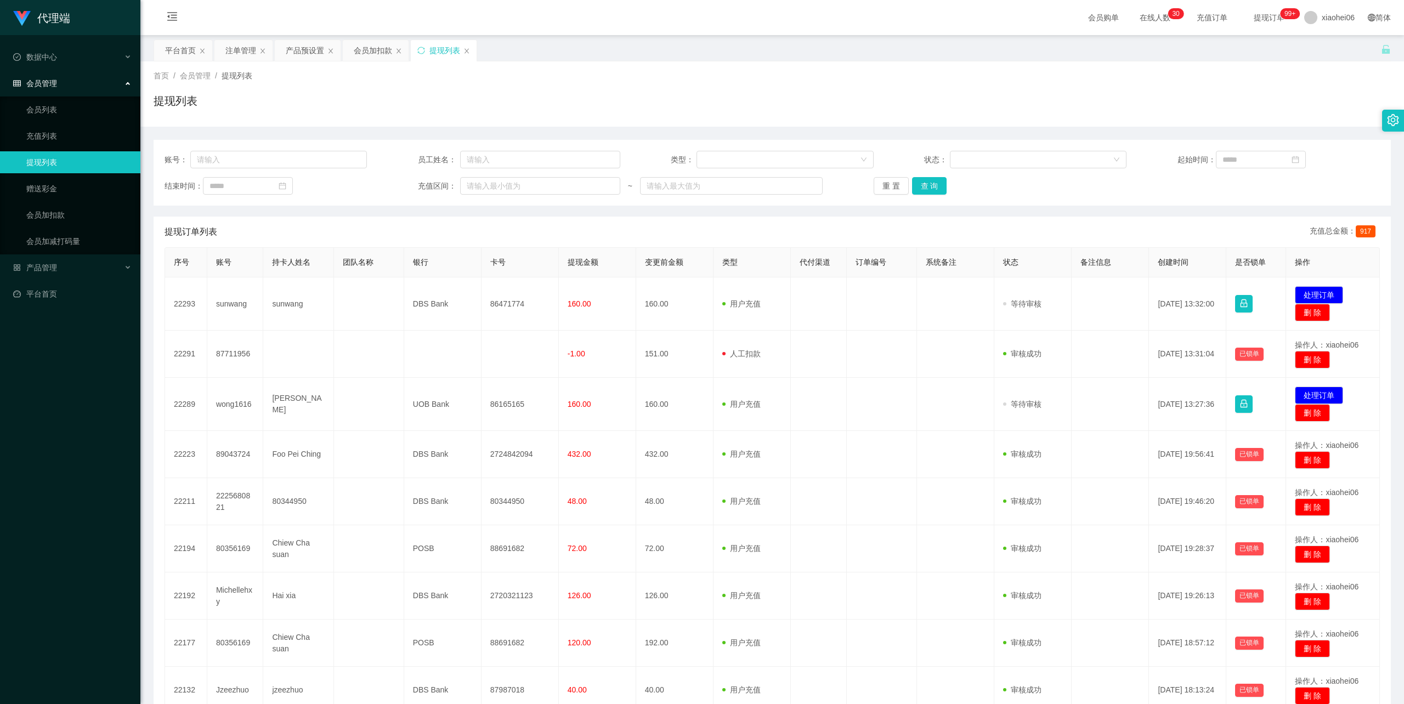
click at [819, 99] on div "提现列表" at bounding box center [772, 105] width 1237 height 25
click at [627, 78] on div "首页 / 会员管理 / 提现列表 /" at bounding box center [772, 76] width 1237 height 12
click at [518, 73] on div "首页 / 会员管理 / 提现列表 /" at bounding box center [772, 76] width 1237 height 12
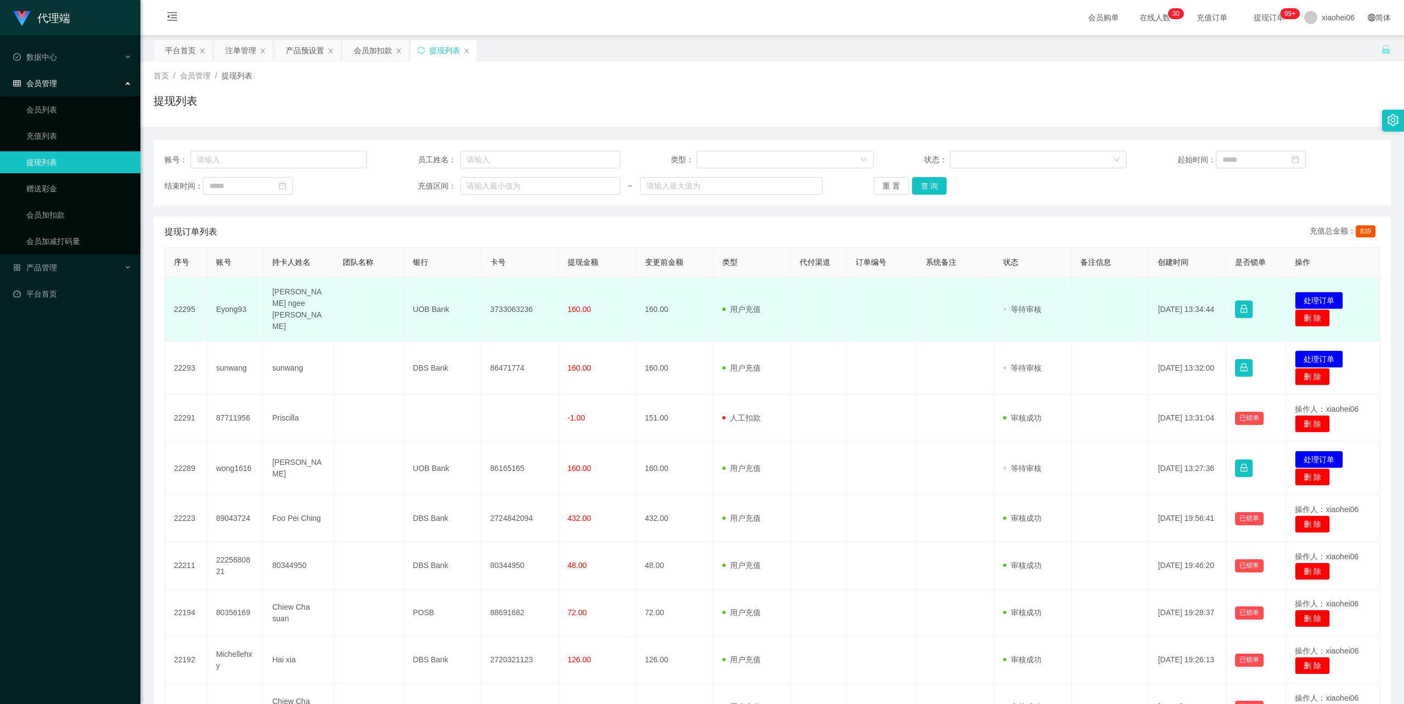
click at [279, 303] on td "[PERSON_NAME] ngee [PERSON_NAME]" at bounding box center [298, 309] width 70 height 64
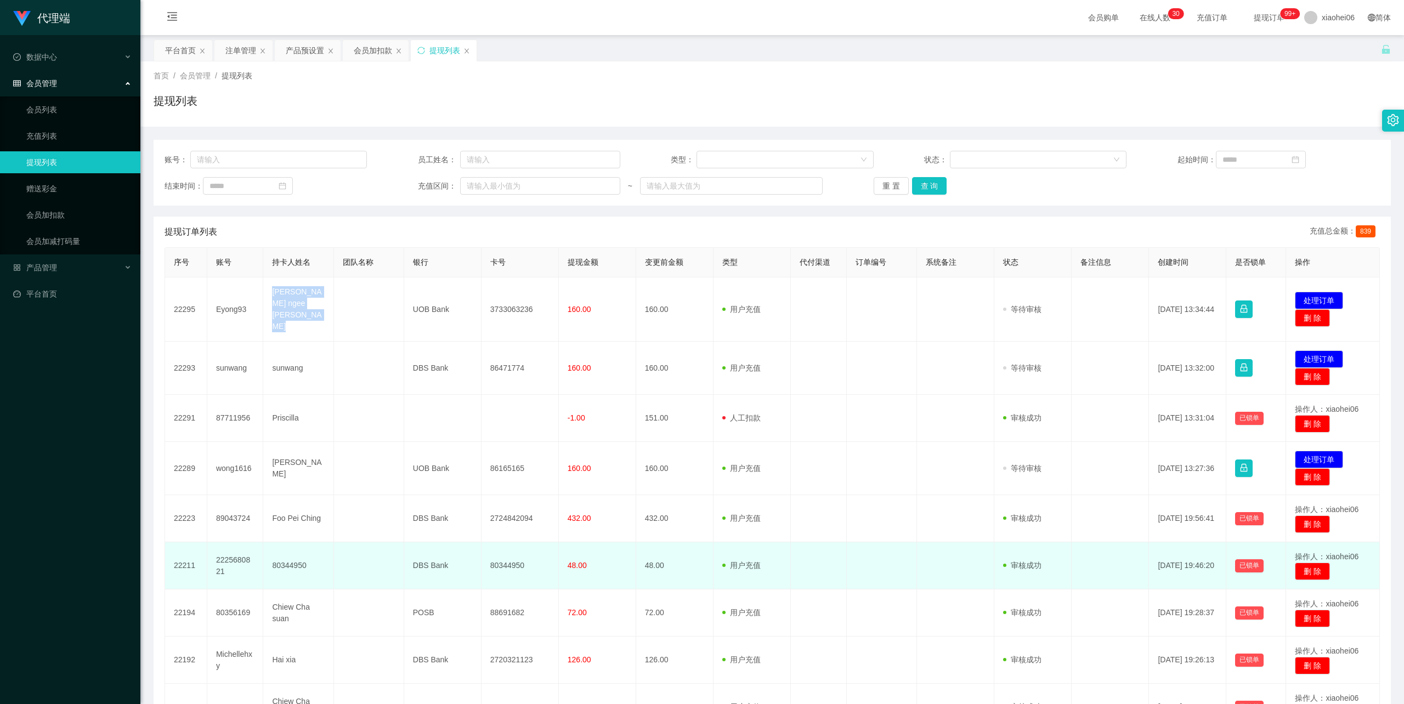
copy td "[PERSON_NAME] ngee [PERSON_NAME]"
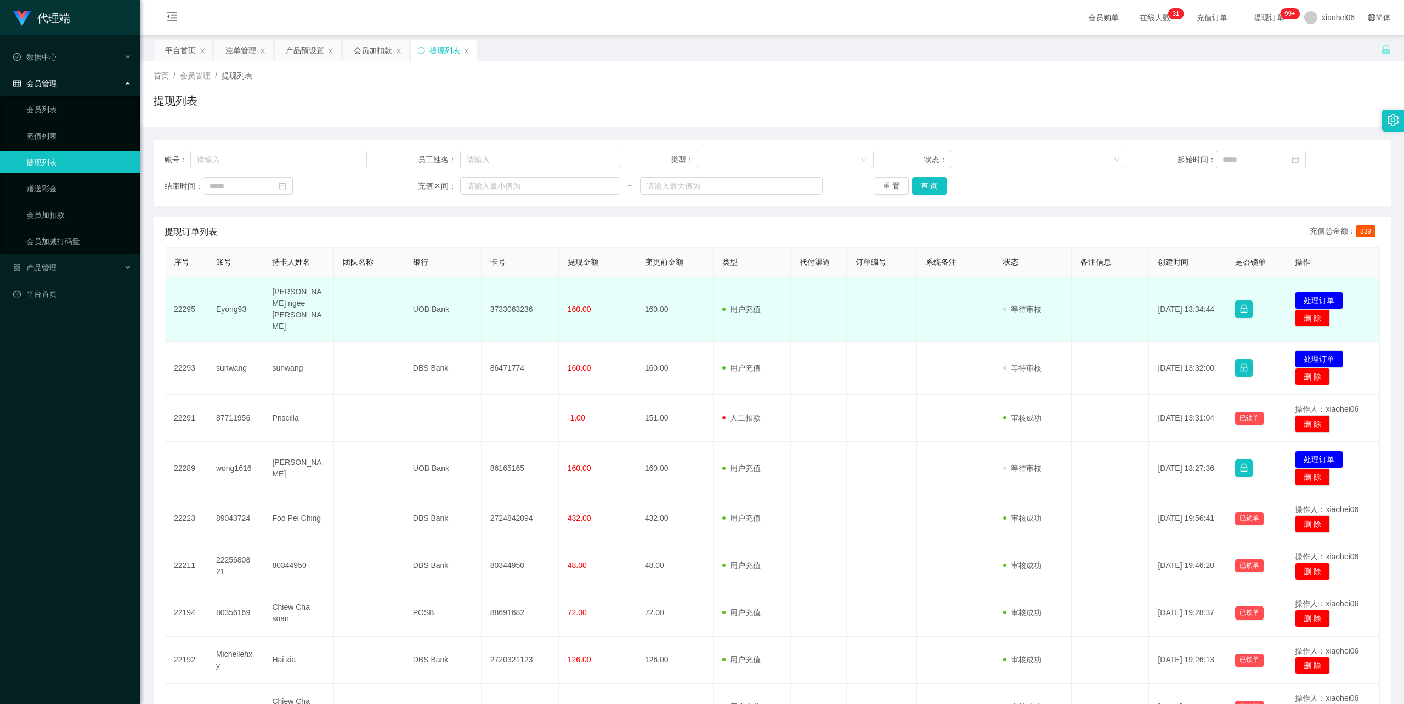
click at [423, 298] on td "UOB Bank" at bounding box center [442, 309] width 77 height 64
copy td "UOB Bank"
click at [511, 303] on td "3733063236" at bounding box center [519, 309] width 77 height 64
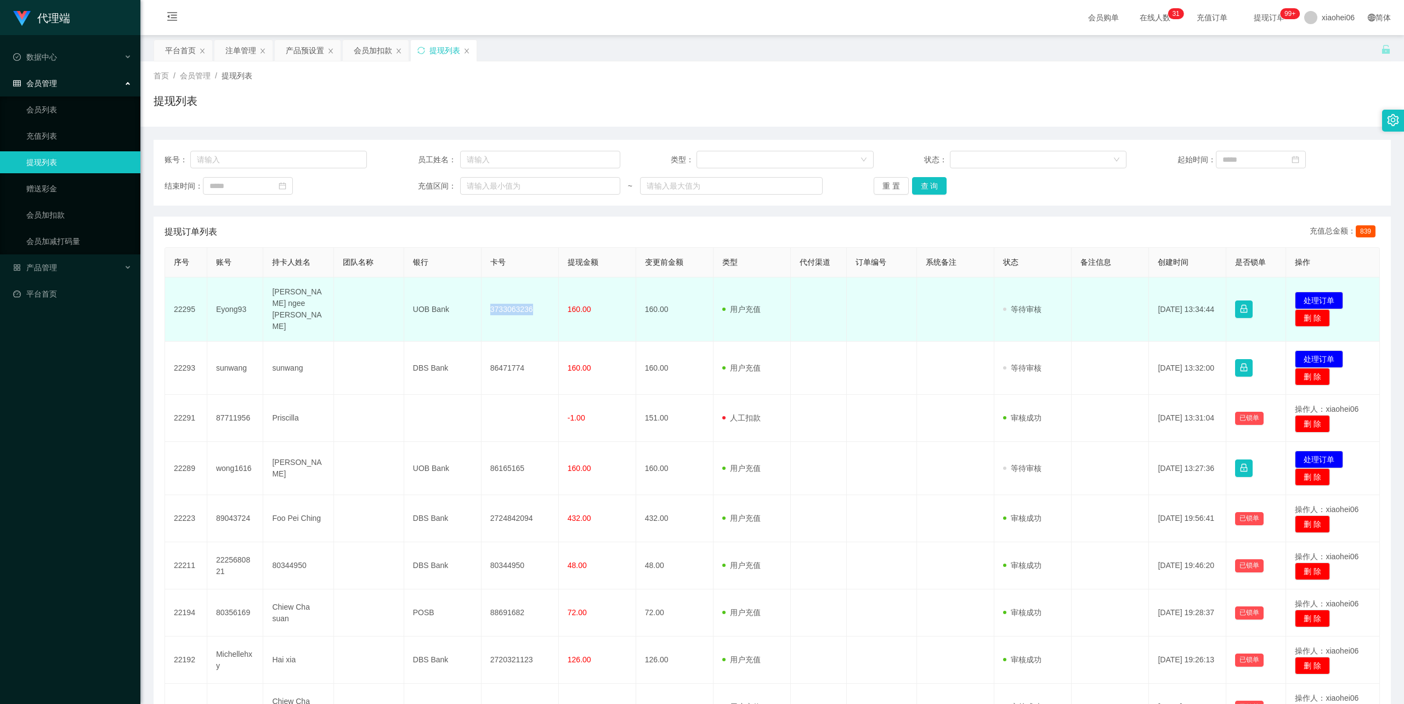
click at [511, 303] on td "3733063236" at bounding box center [519, 309] width 77 height 64
copy td "3733063236"
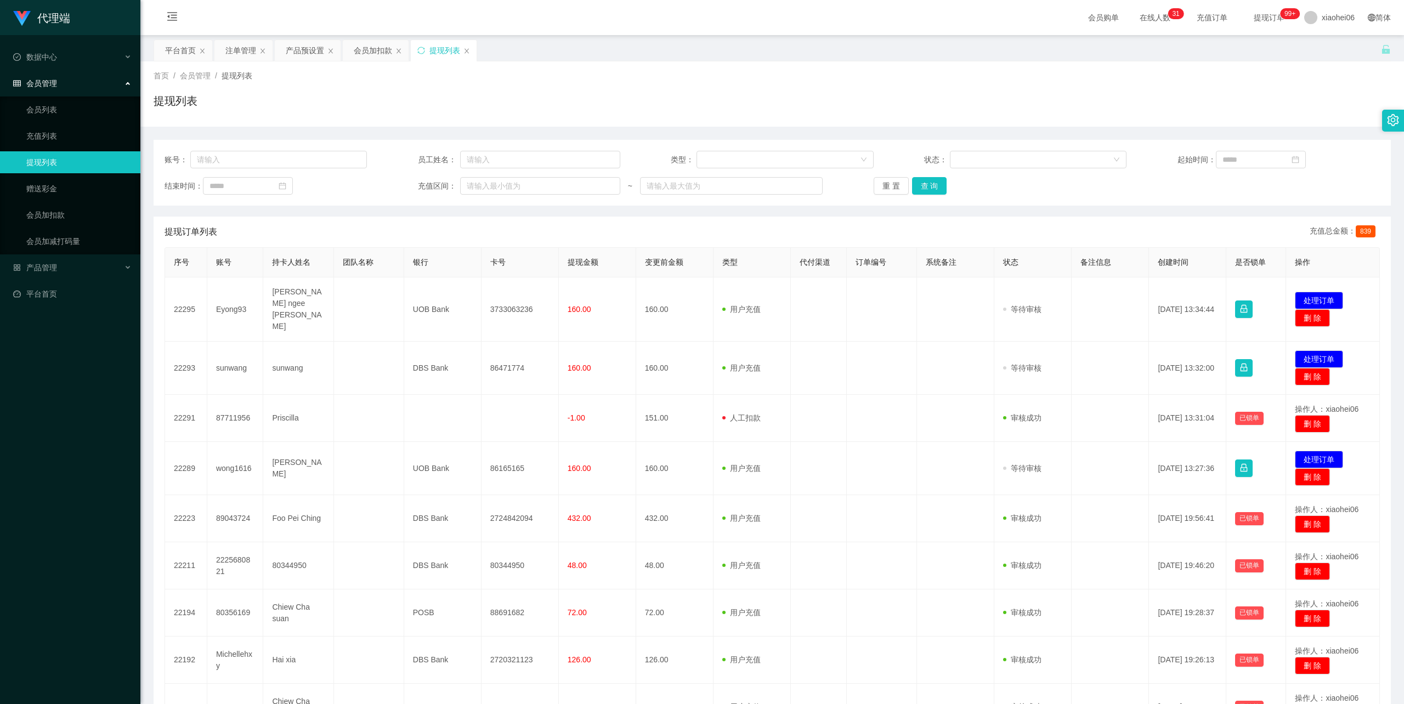
click at [768, 51] on div "平台首页 注单管理 产品预设置 会员加扣款 提现列表" at bounding box center [767, 58] width 1227 height 38
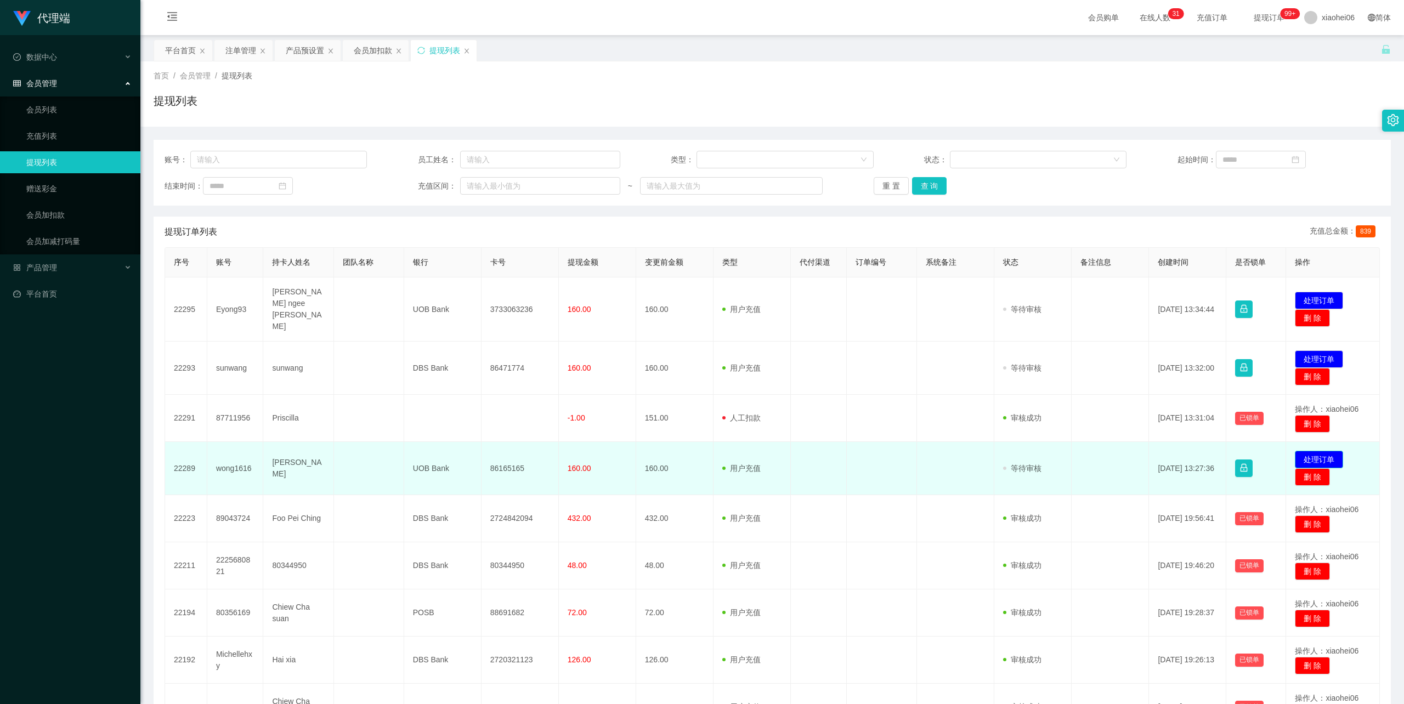
click at [1313, 451] on button "处理订单" at bounding box center [1319, 460] width 48 height 18
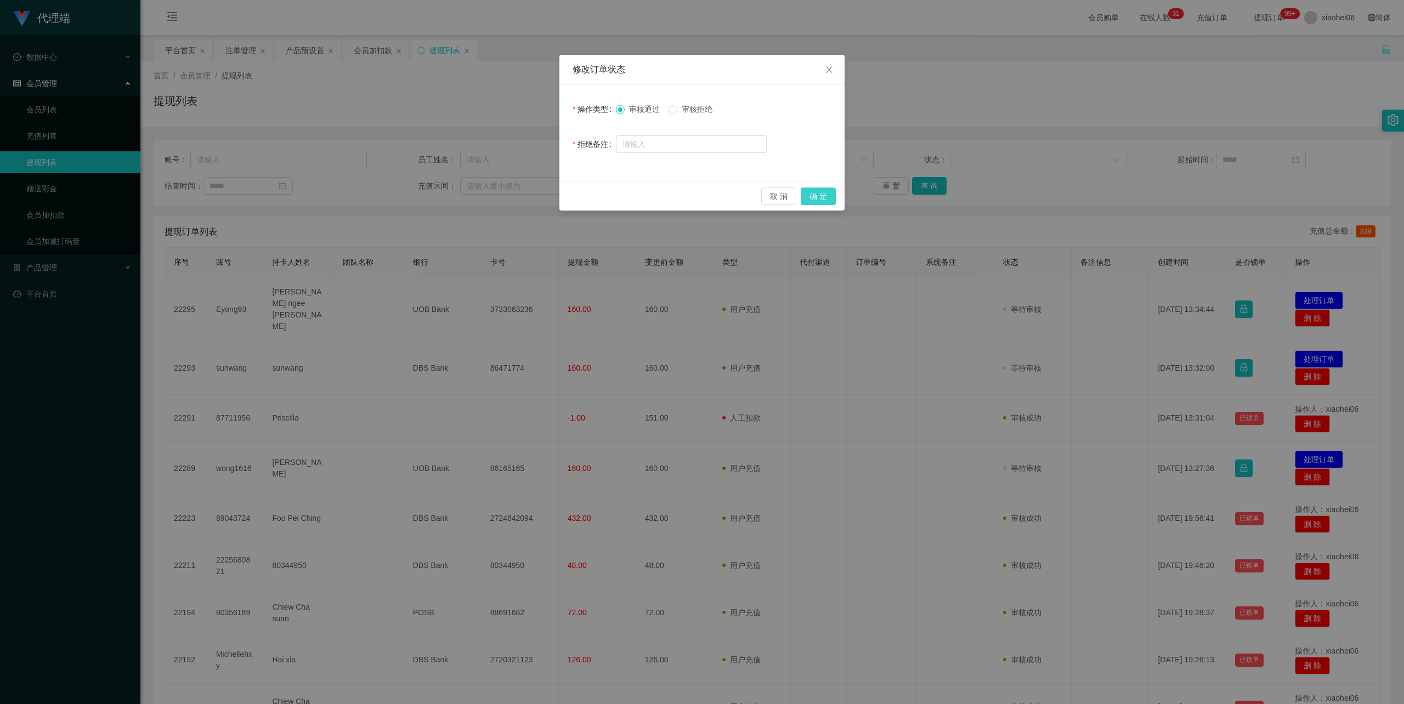
drag, startPoint x: 814, startPoint y: 191, endPoint x: 888, endPoint y: 157, distance: 82.2
click at [814, 191] on button "确 定" at bounding box center [818, 197] width 35 height 18
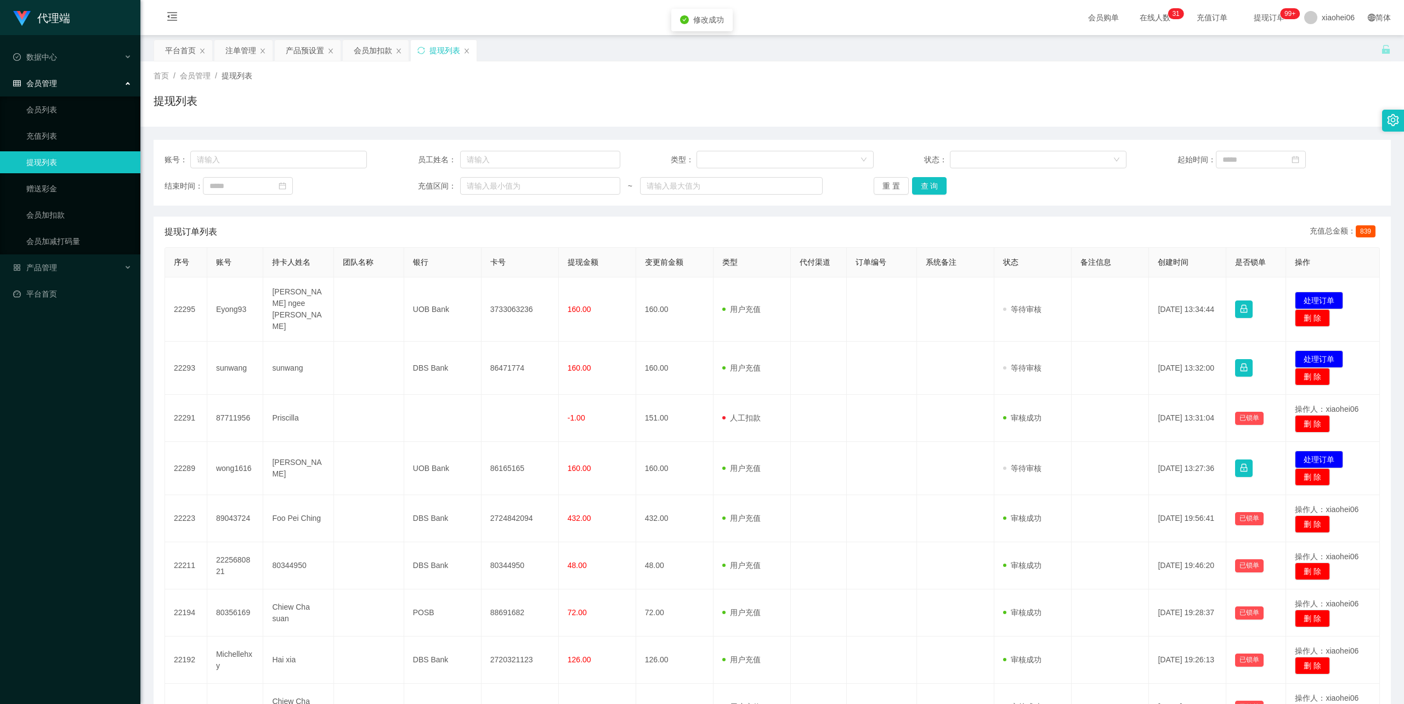
drag, startPoint x: 1095, startPoint y: 64, endPoint x: 1248, endPoint y: 3, distance: 164.9
click at [1097, 63] on div "修改订单状态 操作类型 审核通过 审核拒绝 拒绝备注 取 消 确 定" at bounding box center [702, 352] width 1404 height 704
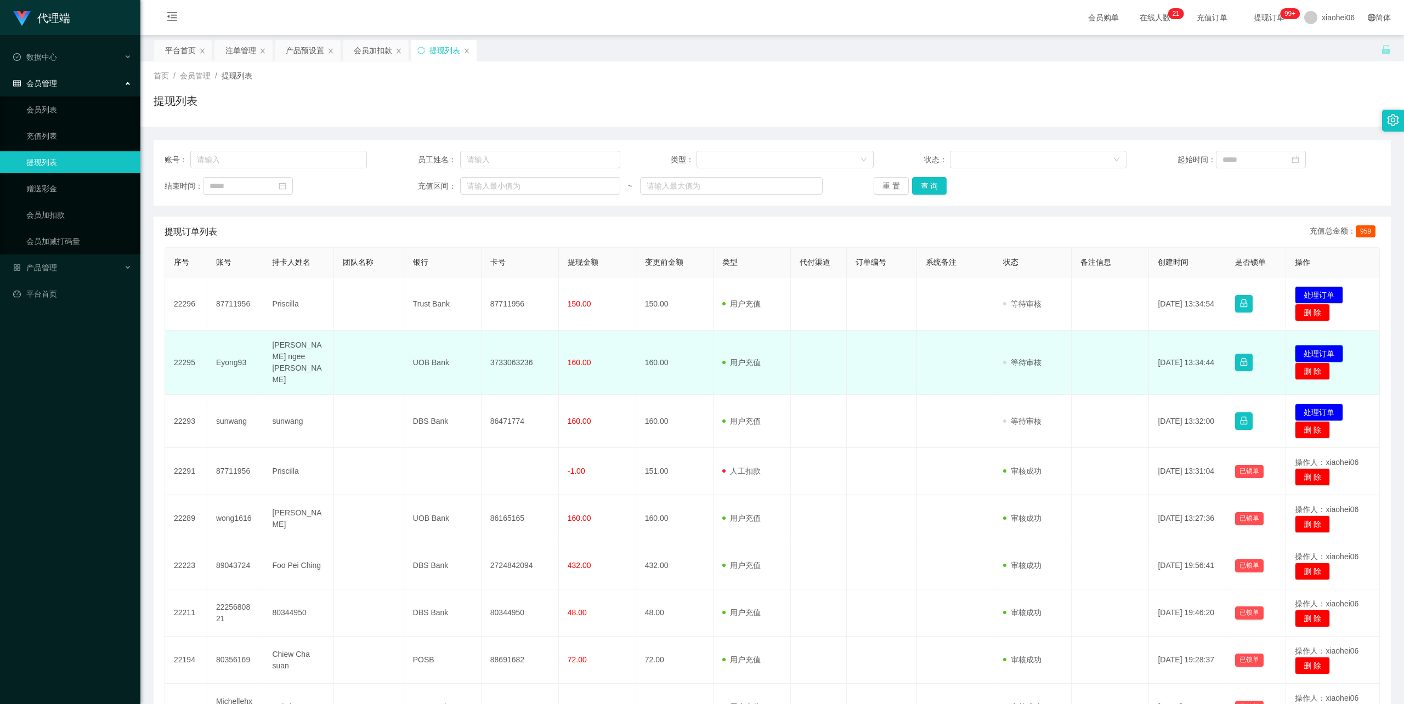
click at [1330, 348] on button "处理订单" at bounding box center [1319, 354] width 48 height 18
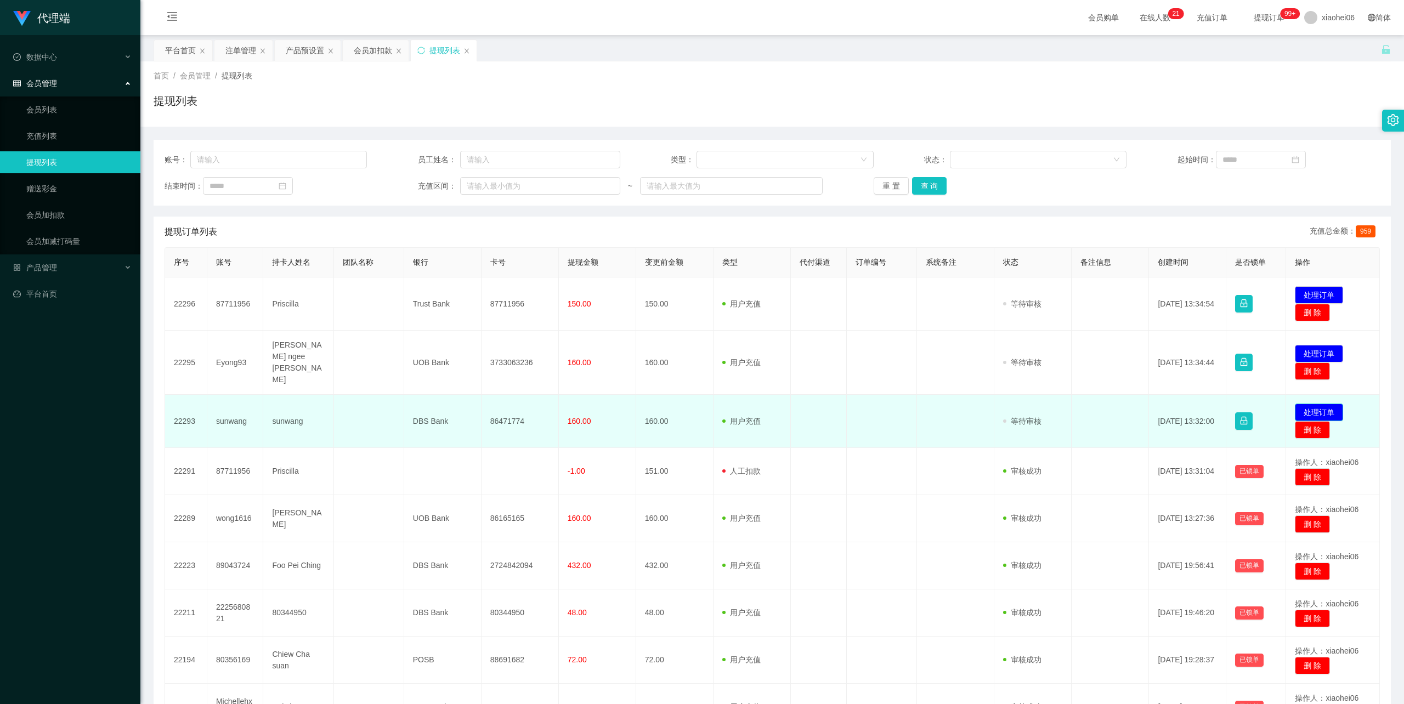
click at [1323, 404] on button "处理订单" at bounding box center [1319, 413] width 48 height 18
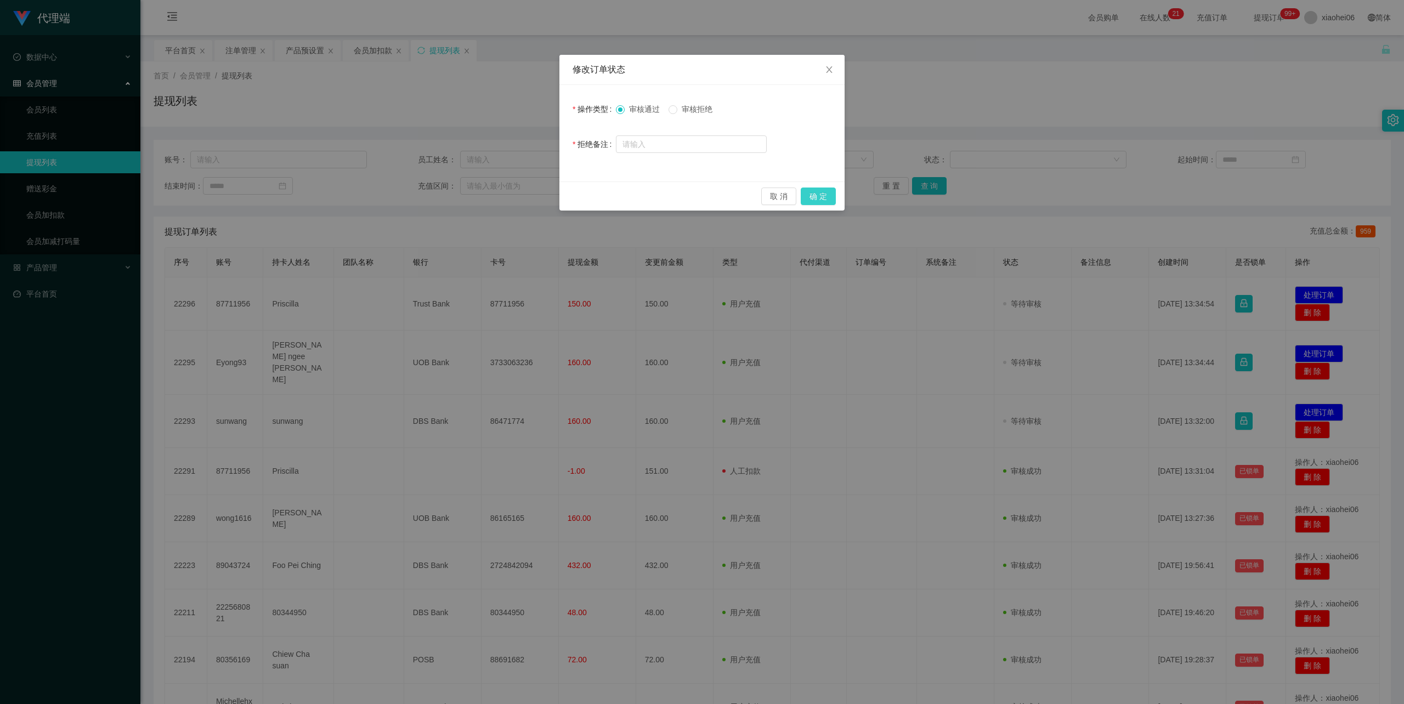
click at [808, 194] on button "确 定" at bounding box center [818, 197] width 35 height 18
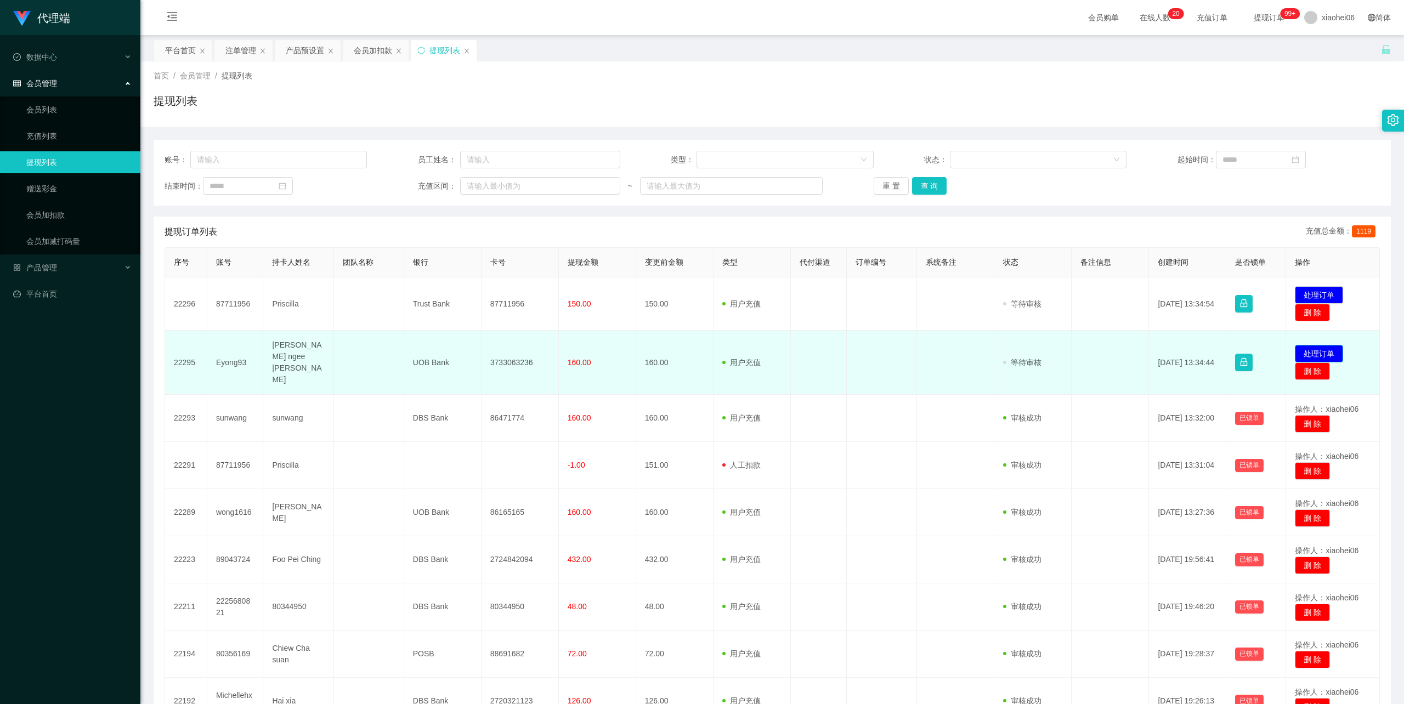
click at [1323, 349] on button "处理订单" at bounding box center [1319, 354] width 48 height 18
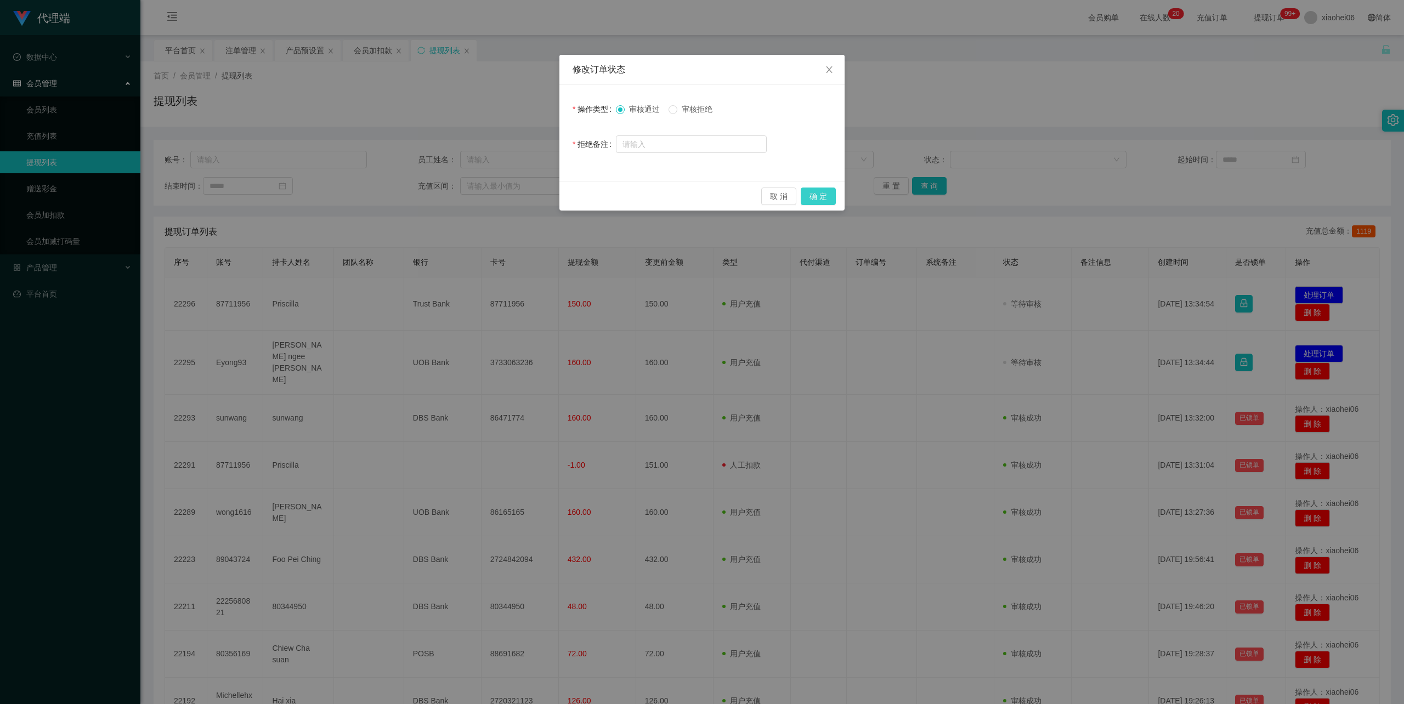
click at [806, 192] on button "确 定" at bounding box center [818, 197] width 35 height 18
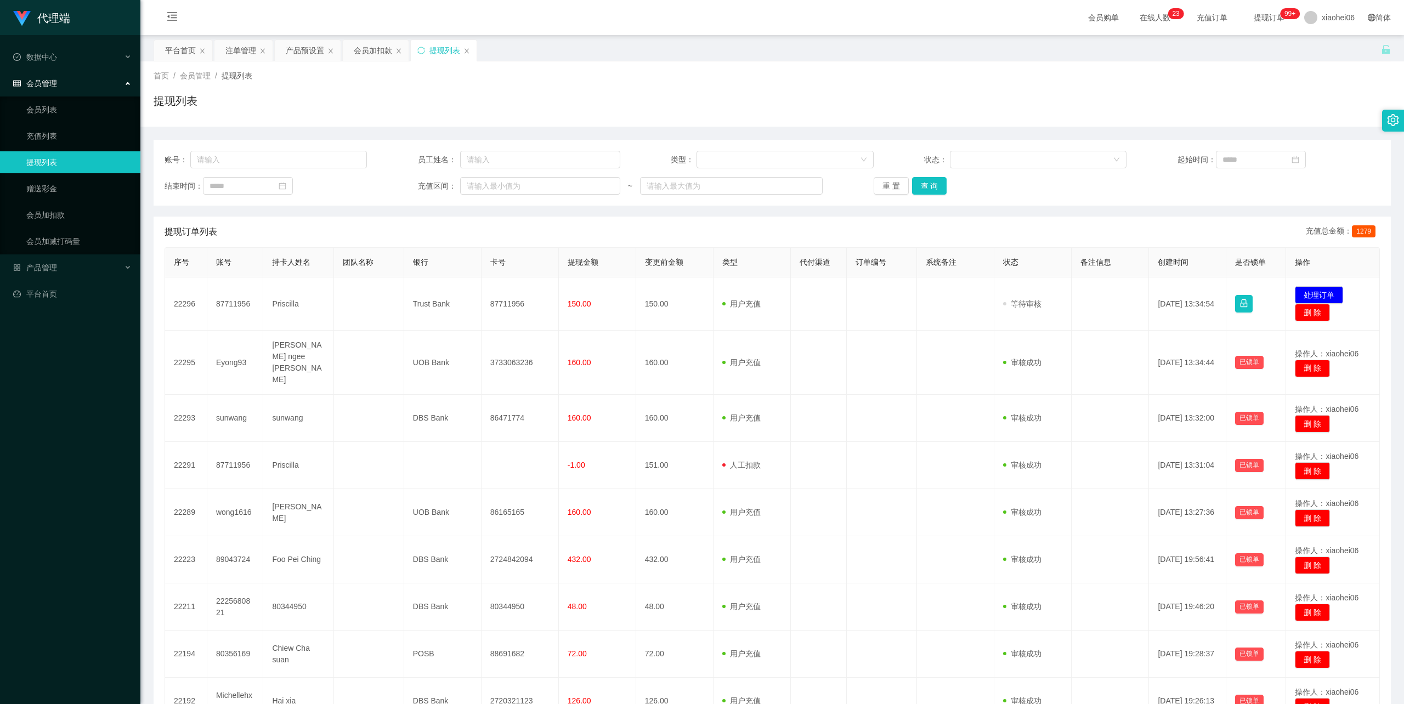
click at [695, 99] on div "提现列表" at bounding box center [772, 105] width 1237 height 25
click at [708, 84] on div "首页 / 会员管理 / 提现列表 / 提现列表" at bounding box center [772, 94] width 1237 height 48
